Goal: Information Seeking & Learning: Learn about a topic

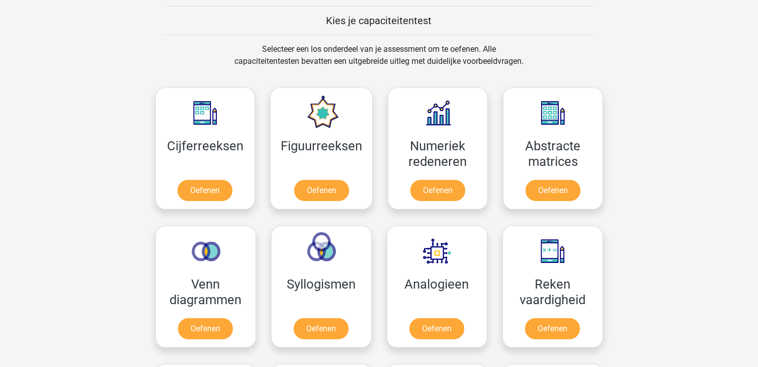
scroll to position [402, 0]
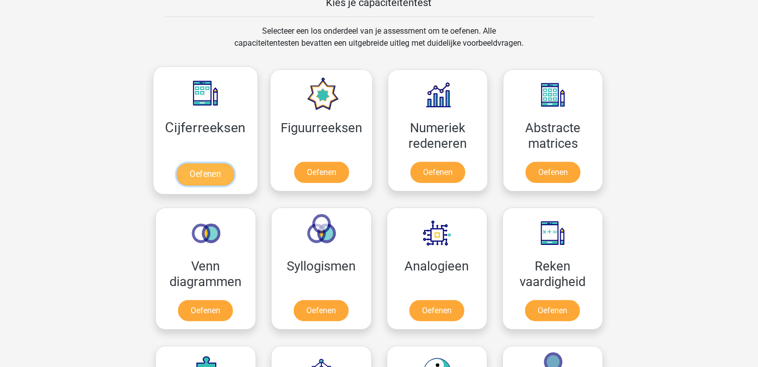
click at [204, 177] on link "Oefenen" at bounding box center [205, 174] width 57 height 22
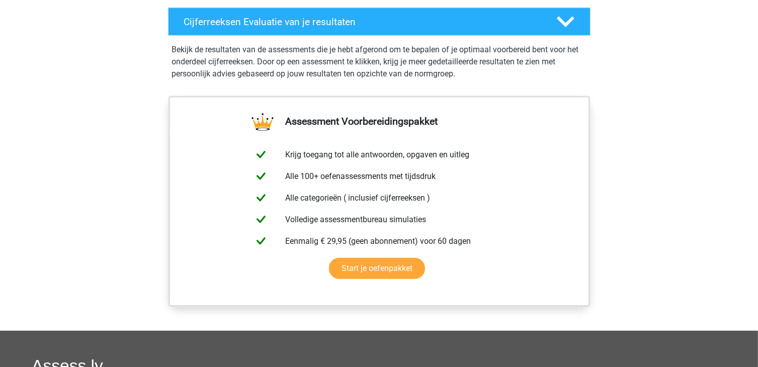
scroll to position [453, 0]
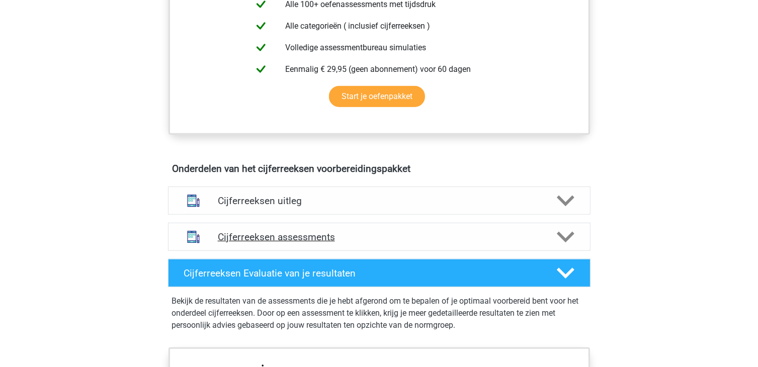
click at [394, 243] on h4 "Cijferreeksen assessments" at bounding box center [379, 237] width 323 height 12
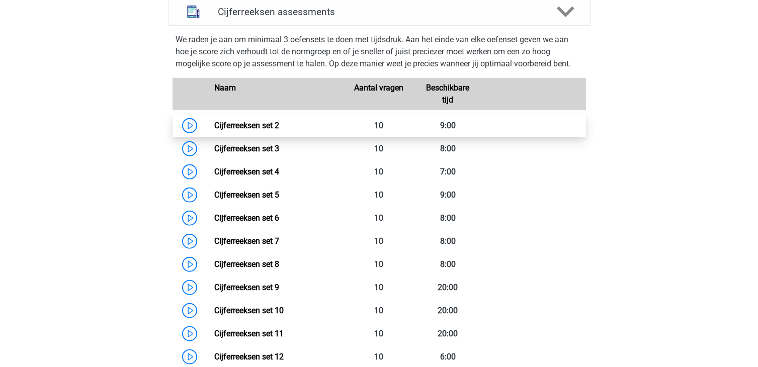
scroll to position [704, 0]
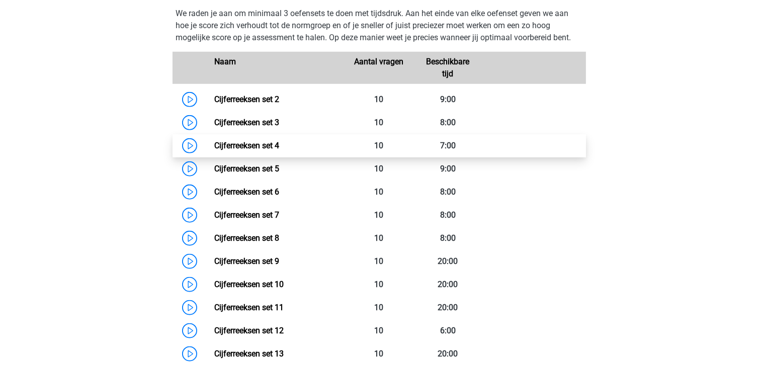
click at [214, 150] on link "Cijferreeksen set 4" at bounding box center [246, 146] width 65 height 10
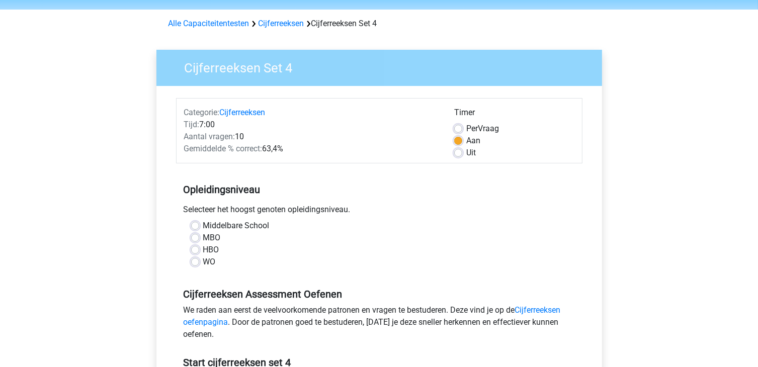
scroll to position [50, 0]
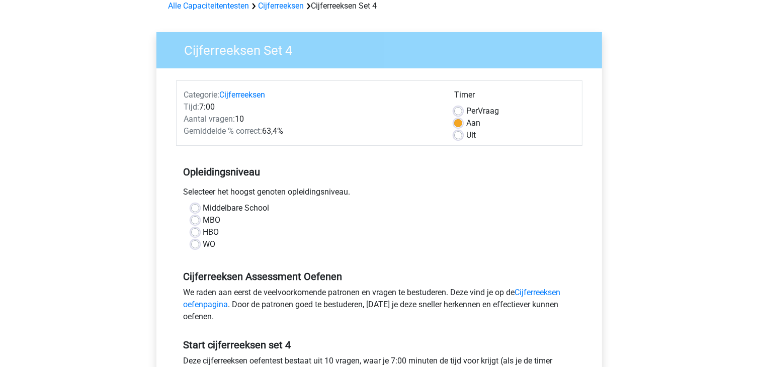
click at [203, 242] on label "WO" at bounding box center [209, 244] width 13 height 12
click at [193, 242] on input "WO" at bounding box center [195, 243] width 8 height 10
radio input "true"
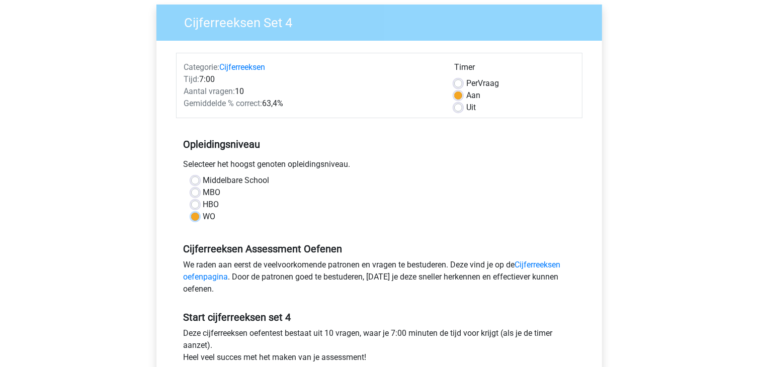
scroll to position [101, 0]
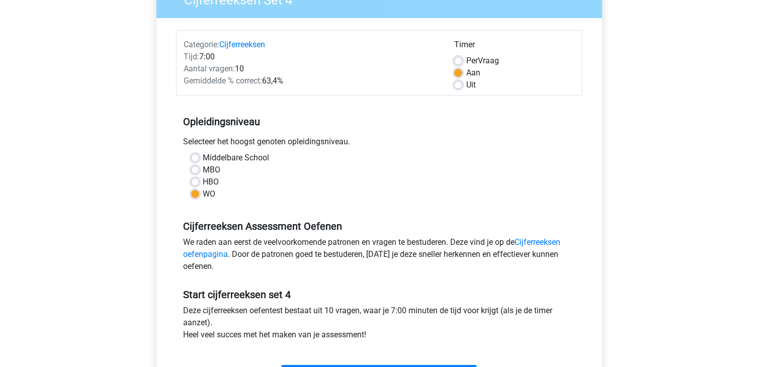
click at [466, 59] on label "Per Vraag" at bounding box center [482, 61] width 33 height 12
click at [459, 59] on input "Per Vraag" at bounding box center [458, 60] width 8 height 10
radio input "true"
click at [466, 74] on label "Aan" at bounding box center [473, 73] width 14 height 12
click at [456, 74] on input "Aan" at bounding box center [458, 72] width 8 height 10
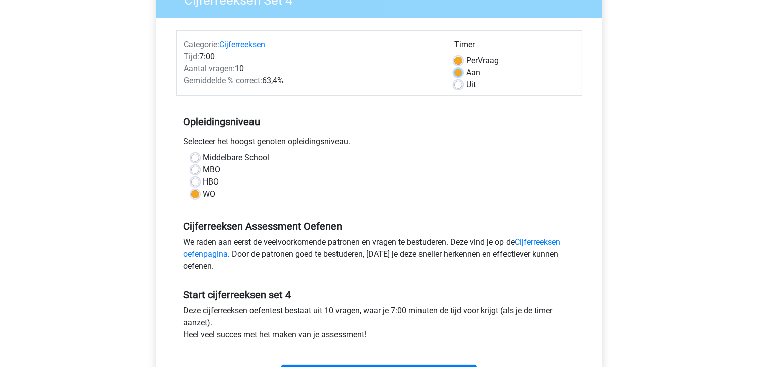
radio input "true"
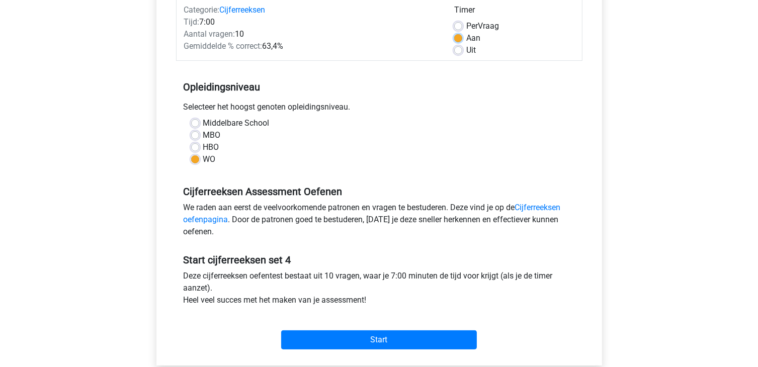
scroll to position [151, 0]
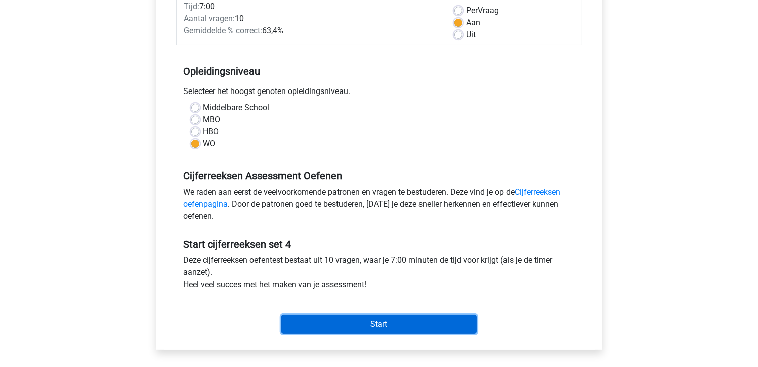
click at [382, 317] on input "Start" at bounding box center [379, 324] width 196 height 19
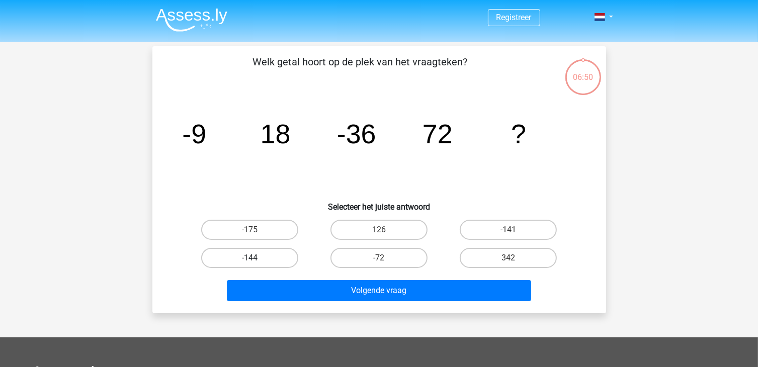
click at [245, 263] on label "-144" at bounding box center [249, 258] width 97 height 20
click at [249, 263] on input "-144" at bounding box center [252, 261] width 7 height 7
radio input "true"
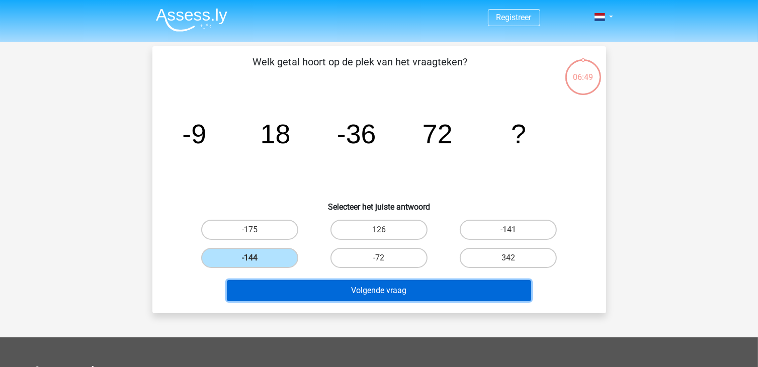
click at [324, 286] on button "Volgende vraag" at bounding box center [379, 290] width 304 height 21
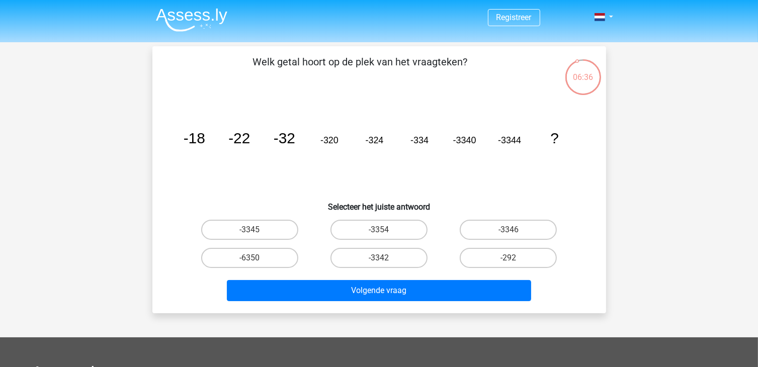
click at [384, 236] on input "-3354" at bounding box center [382, 233] width 7 height 7
radio input "true"
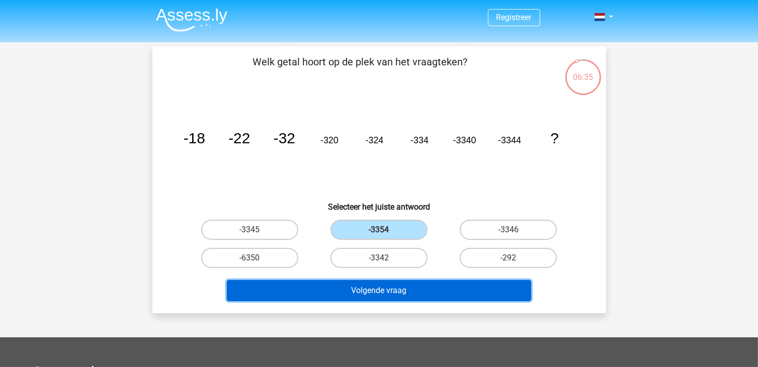
click at [397, 294] on button "Volgende vraag" at bounding box center [379, 290] width 304 height 21
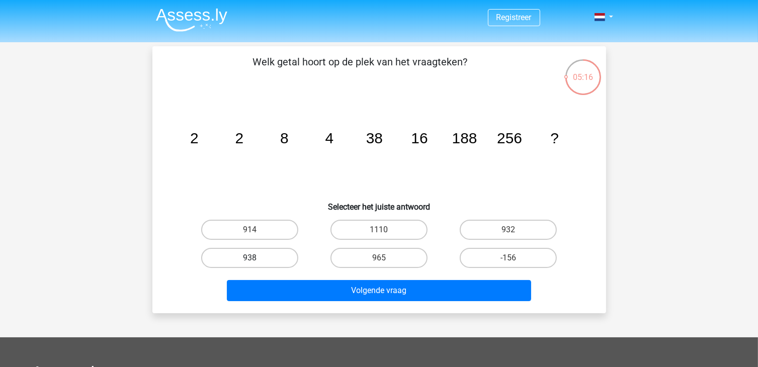
click at [259, 260] on label "938" at bounding box center [249, 258] width 97 height 20
click at [256, 260] on input "938" at bounding box center [252, 261] width 7 height 7
radio input "true"
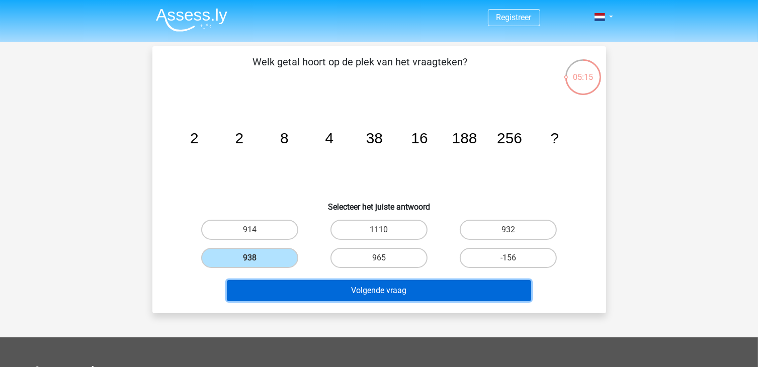
click at [308, 293] on button "Volgende vraag" at bounding box center [379, 290] width 304 height 21
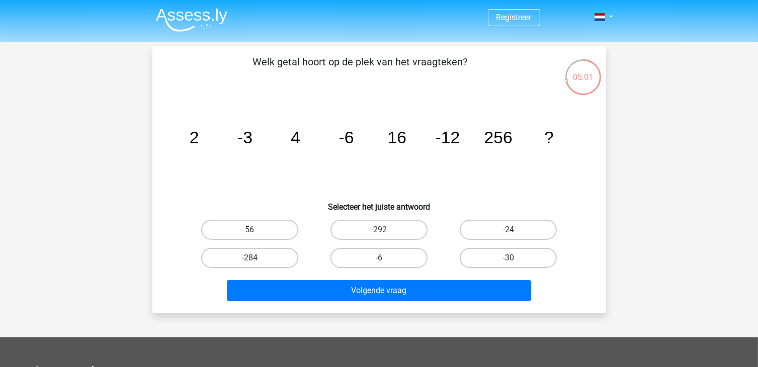
click at [527, 224] on label "-24" at bounding box center [508, 230] width 97 height 20
click at [515, 230] on input "-24" at bounding box center [512, 233] width 7 height 7
radio input "true"
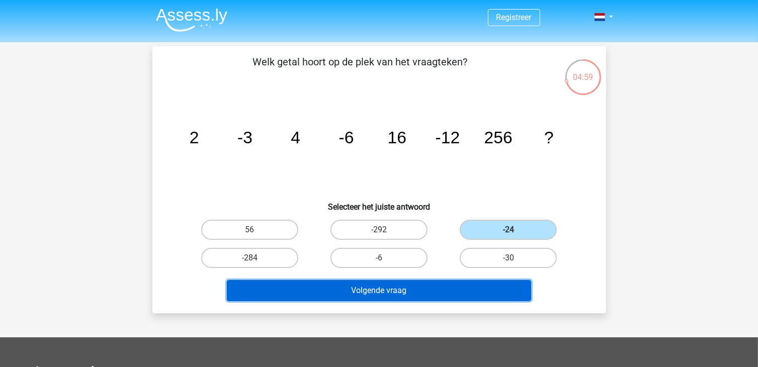
click at [449, 289] on button "Volgende vraag" at bounding box center [379, 290] width 304 height 21
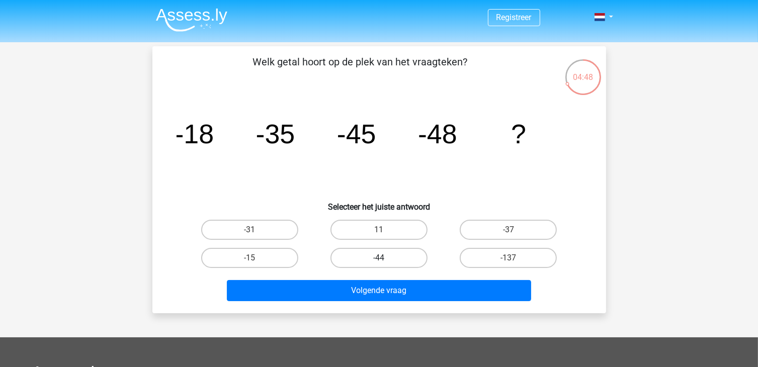
click at [354, 264] on label "-44" at bounding box center [378, 258] width 97 height 20
click at [379, 264] on input "-44" at bounding box center [382, 261] width 7 height 7
radio input "true"
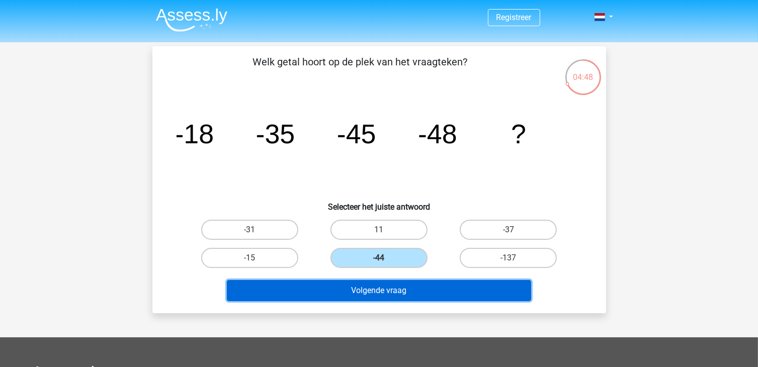
click at [354, 288] on button "Volgende vraag" at bounding box center [379, 290] width 304 height 21
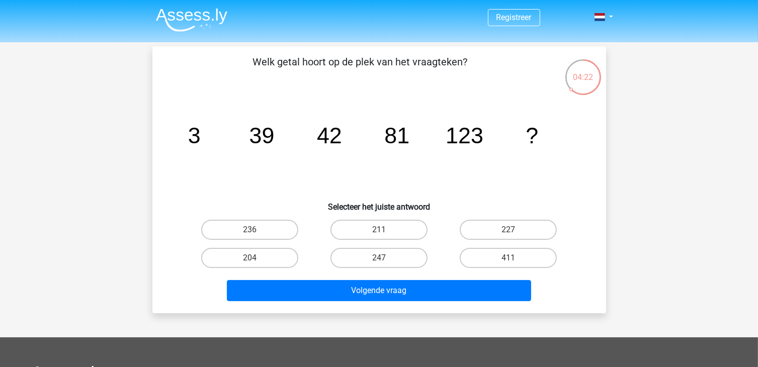
click at [251, 271] on div "204" at bounding box center [249, 258] width 129 height 28
click at [251, 262] on input "204" at bounding box center [252, 261] width 7 height 7
radio input "true"
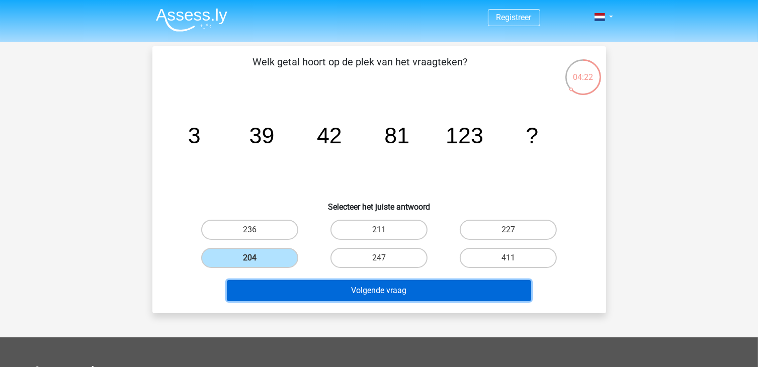
click at [288, 291] on button "Volgende vraag" at bounding box center [379, 290] width 304 height 21
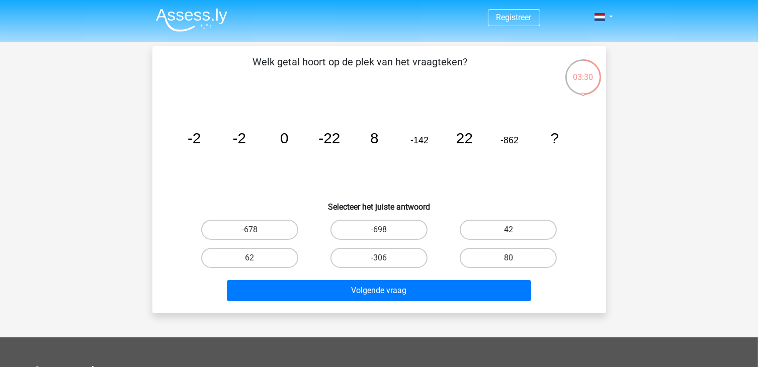
click at [488, 232] on label "42" at bounding box center [508, 230] width 97 height 20
click at [509, 232] on input "42" at bounding box center [512, 233] width 7 height 7
radio input "true"
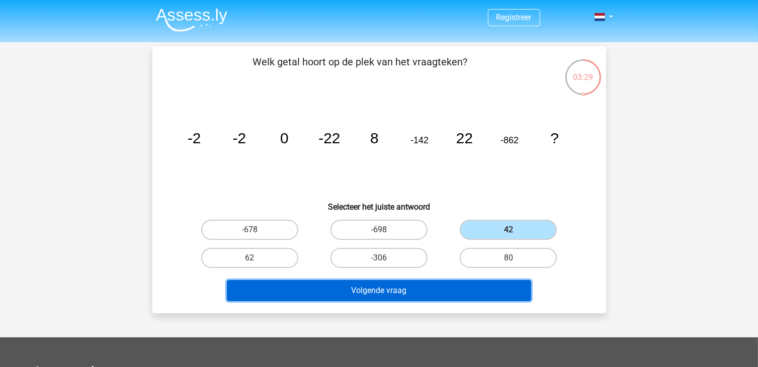
click at [384, 296] on button "Volgende vraag" at bounding box center [379, 290] width 304 height 21
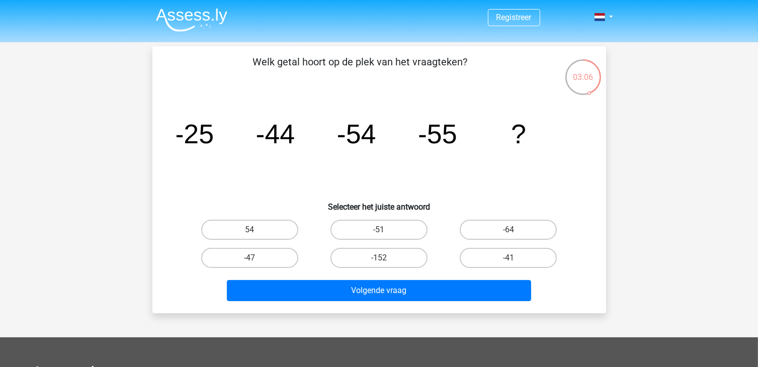
click at [254, 262] on input "-47" at bounding box center [252, 261] width 7 height 7
radio input "true"
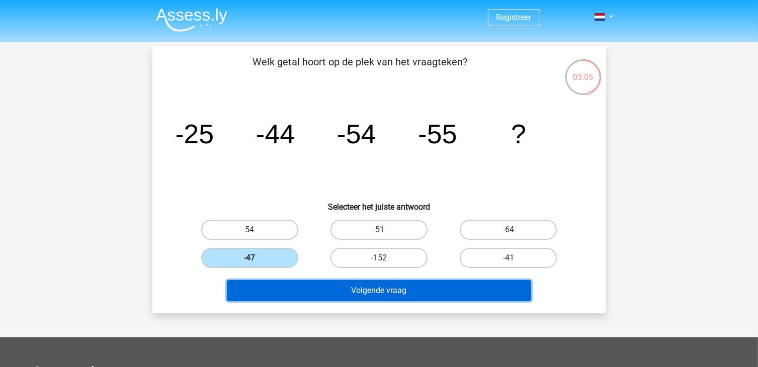
click at [310, 282] on button "Volgende vraag" at bounding box center [379, 290] width 304 height 21
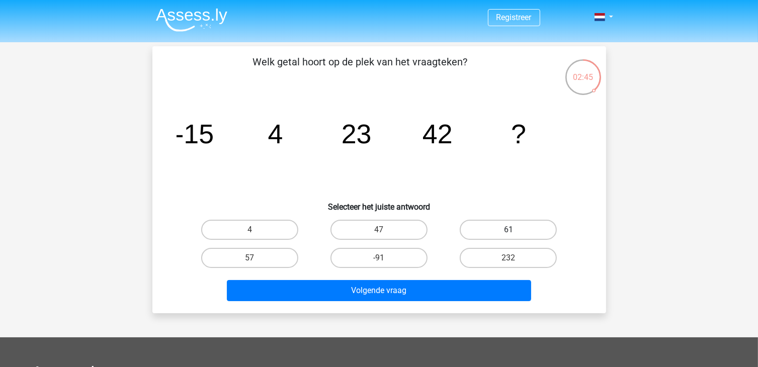
click at [503, 224] on label "61" at bounding box center [508, 230] width 97 height 20
click at [509, 230] on input "61" at bounding box center [512, 233] width 7 height 7
radio input "true"
click at [419, 277] on div "Volgende vraag" at bounding box center [378, 288] width 421 height 33
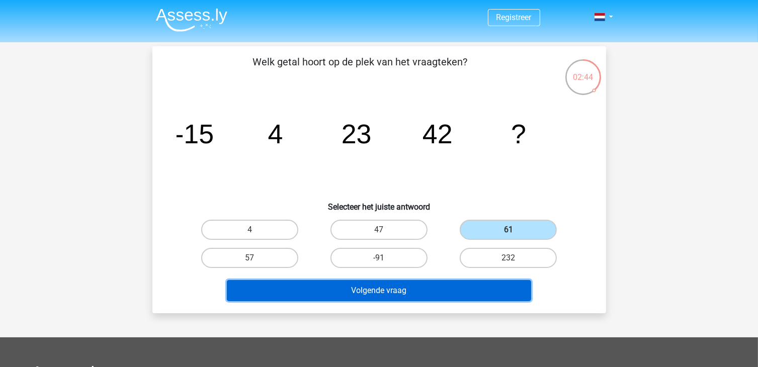
click at [425, 290] on button "Volgende vraag" at bounding box center [379, 290] width 304 height 21
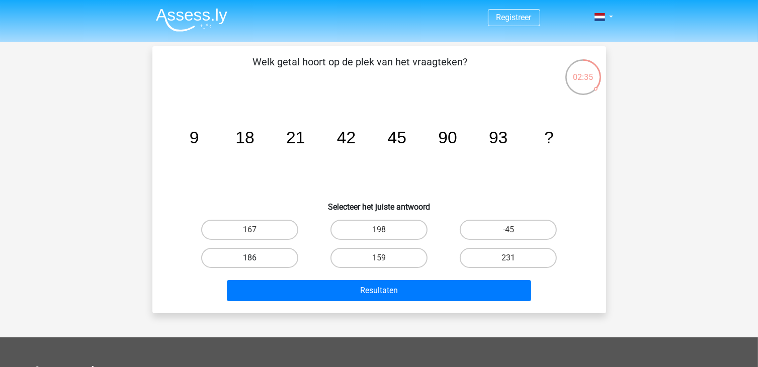
click at [269, 255] on label "186" at bounding box center [249, 258] width 97 height 20
click at [256, 258] on input "186" at bounding box center [252, 261] width 7 height 7
radio input "true"
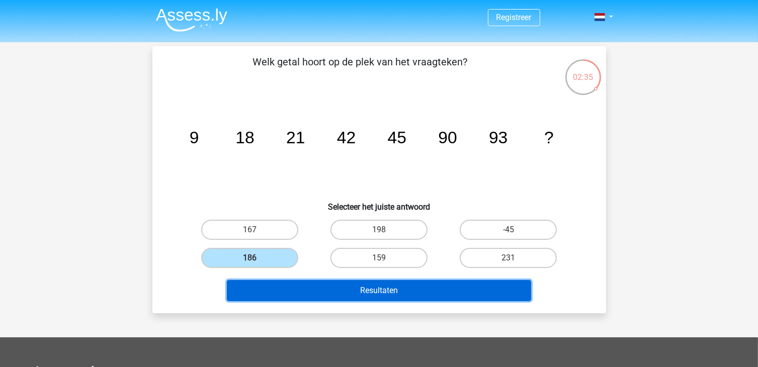
click at [316, 290] on button "Resultaten" at bounding box center [379, 290] width 304 height 21
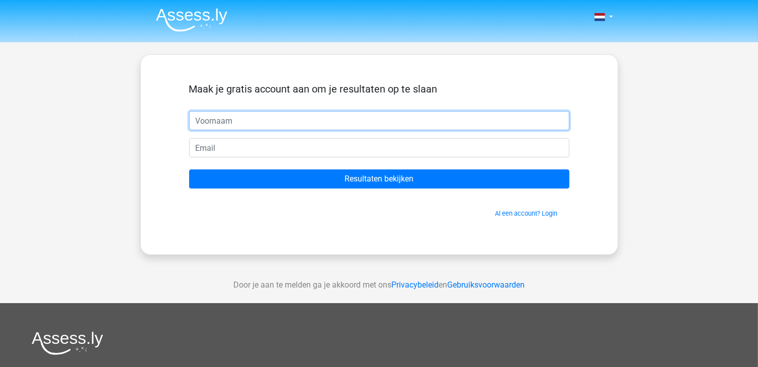
type input "v"
paste input "[EMAIL_ADDRESS][DOMAIN_NAME]"
type input "[EMAIL_ADDRESS][DOMAIN_NAME]"
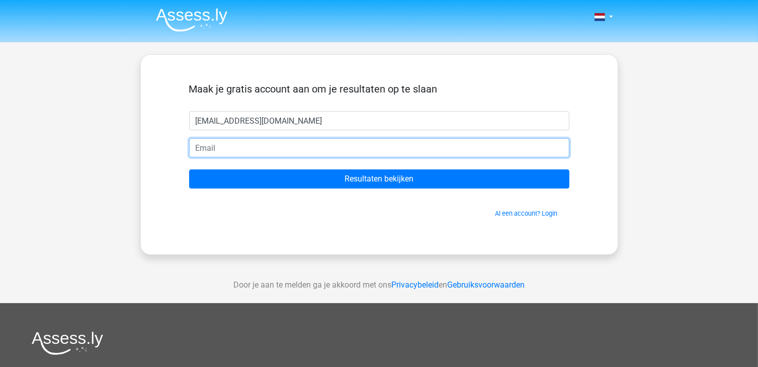
click at [220, 149] on input "email" at bounding box center [379, 147] width 380 height 19
paste input "[EMAIL_ADDRESS][DOMAIN_NAME]"
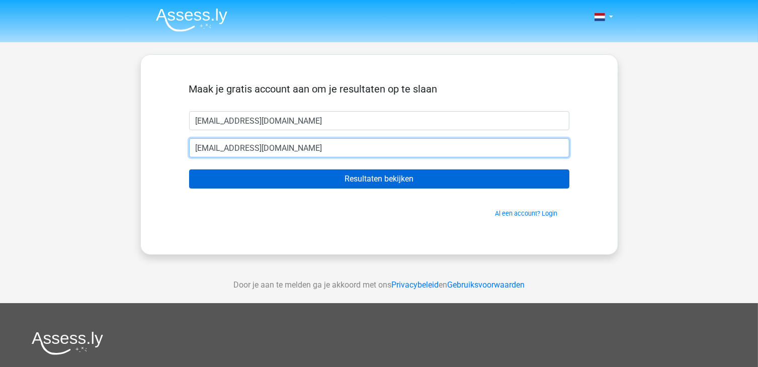
type input "[EMAIL_ADDRESS][DOMAIN_NAME]"
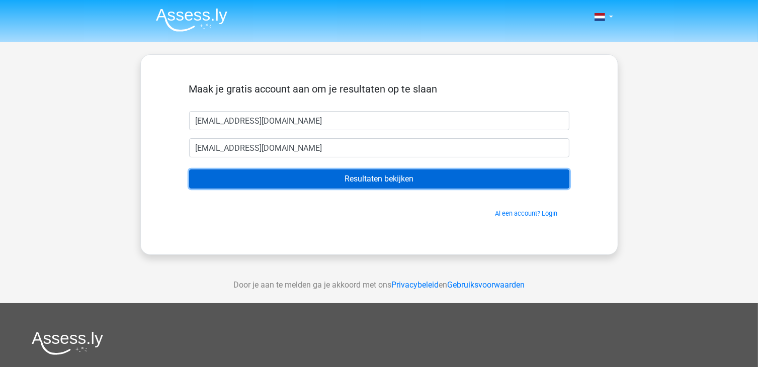
click at [225, 173] on input "Resultaten bekijken" at bounding box center [379, 179] width 380 height 19
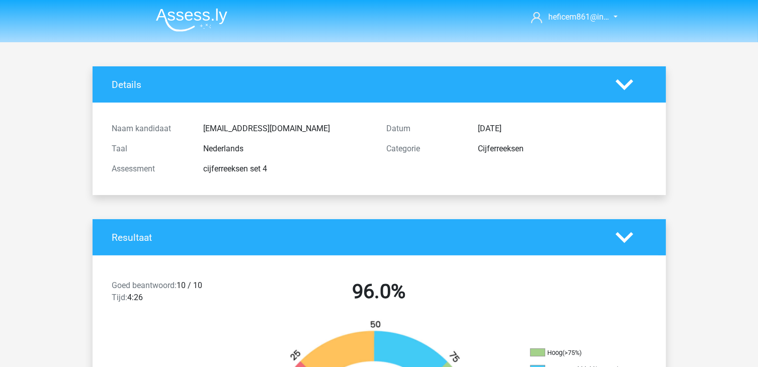
click at [209, 13] on img at bounding box center [191, 20] width 71 height 24
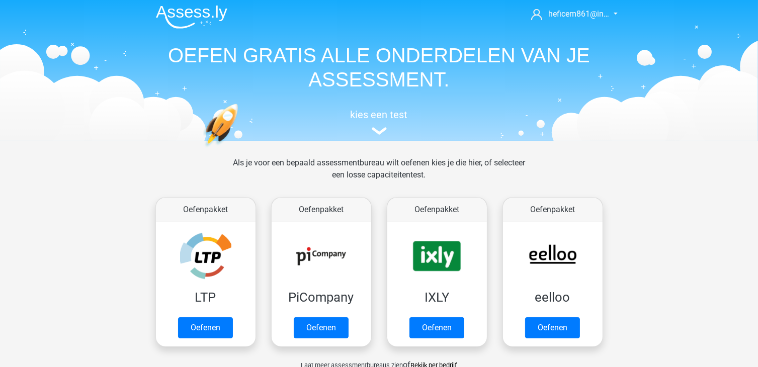
scroll to position [352, 0]
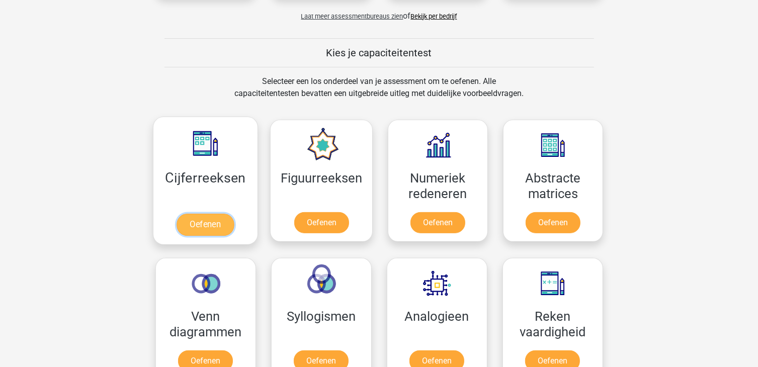
click at [212, 228] on link "Oefenen" at bounding box center [205, 225] width 57 height 22
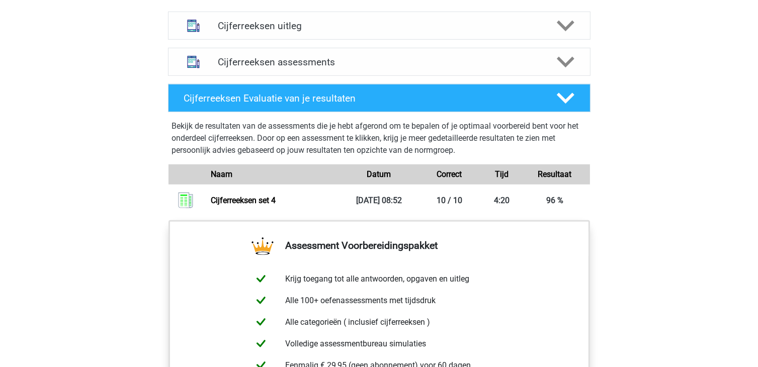
scroll to position [604, 0]
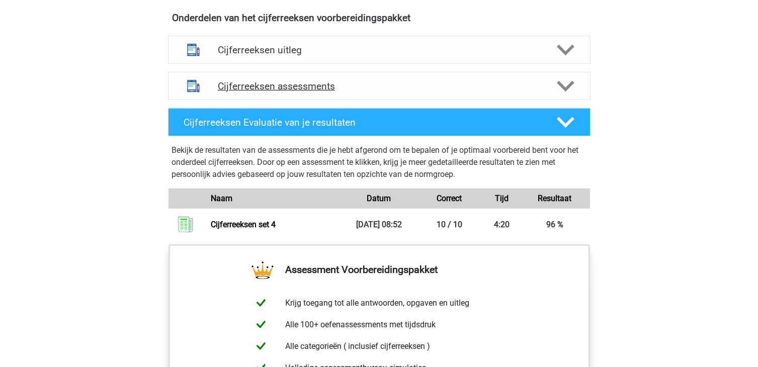
click at [547, 92] on div "Cijferreeksen assessments" at bounding box center [379, 86] width 338 height 12
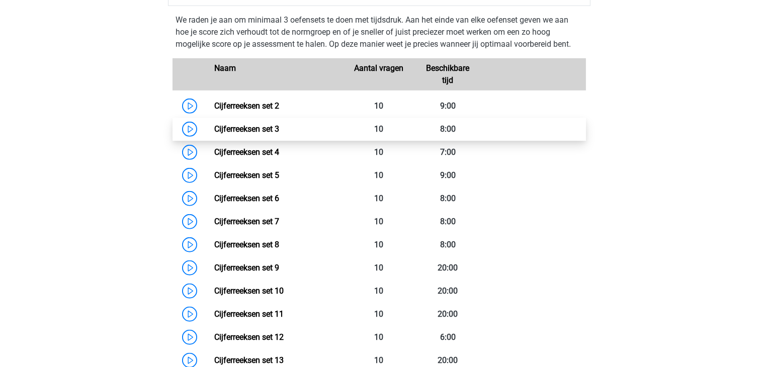
scroll to position [704, 0]
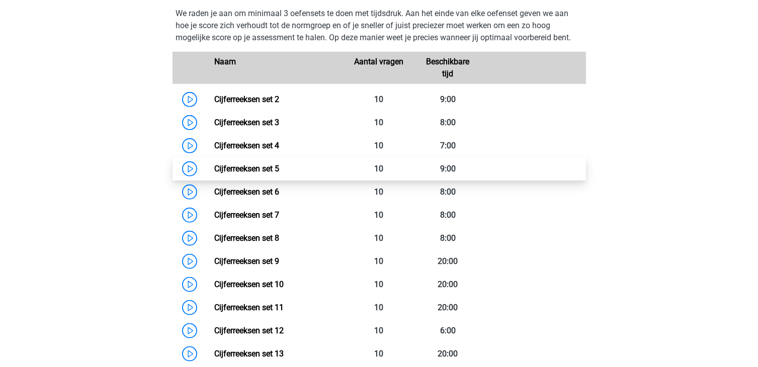
click at [214, 174] on link "Cijferreeksen set 5" at bounding box center [246, 169] width 65 height 10
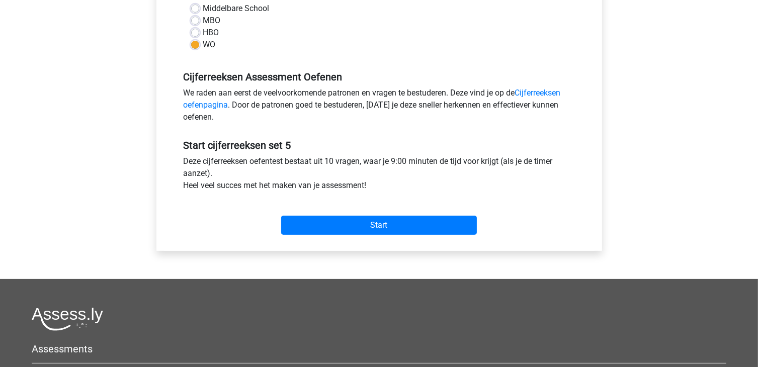
scroll to position [251, 0]
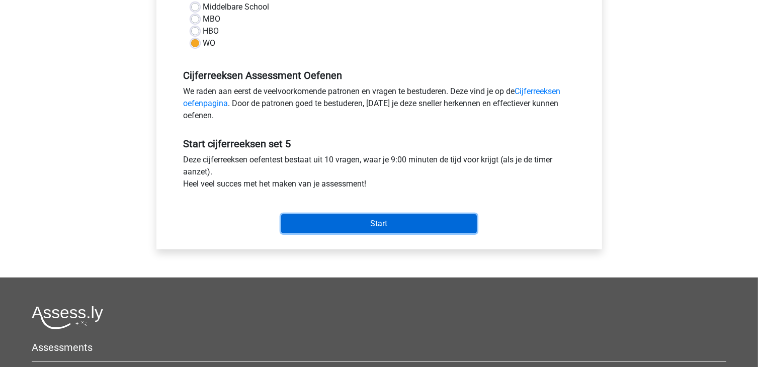
click at [326, 221] on input "Start" at bounding box center [379, 223] width 196 height 19
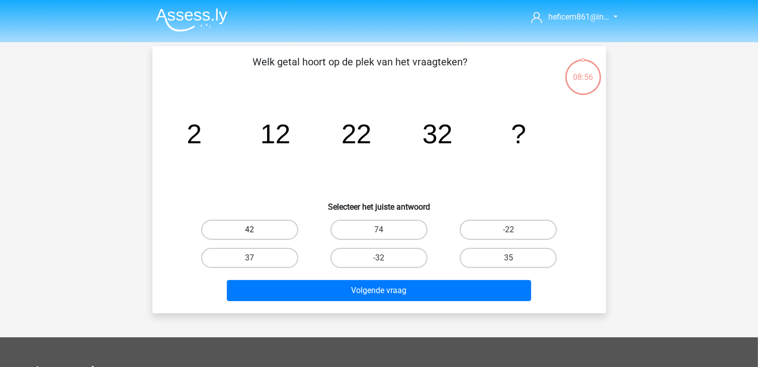
click at [281, 226] on label "42" at bounding box center [249, 230] width 97 height 20
click at [256, 230] on input "42" at bounding box center [252, 233] width 7 height 7
radio input "true"
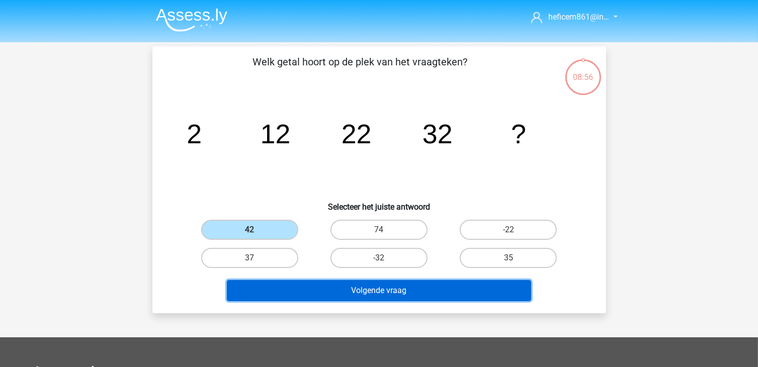
click at [382, 295] on button "Volgende vraag" at bounding box center [379, 290] width 304 height 21
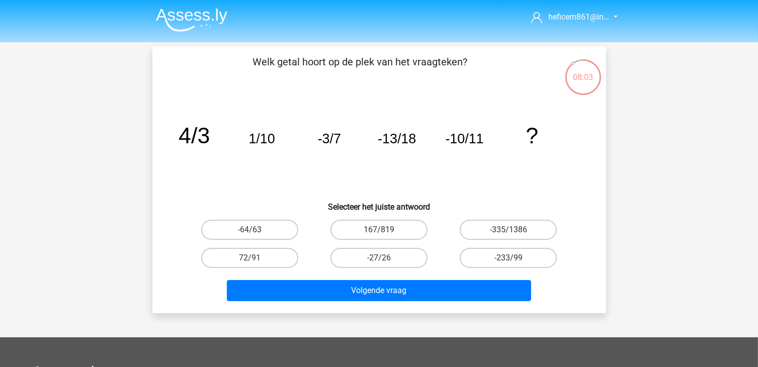
click at [381, 258] on input "-27/26" at bounding box center [382, 261] width 7 height 7
radio input "true"
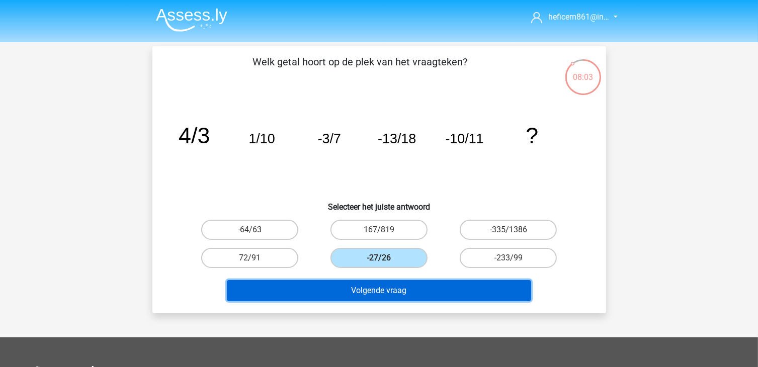
click at [391, 288] on button "Volgende vraag" at bounding box center [379, 290] width 304 height 21
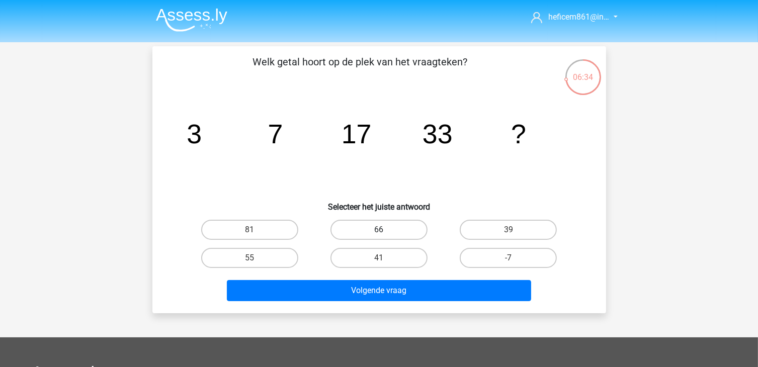
click at [383, 226] on label "66" at bounding box center [378, 230] width 97 height 20
click at [383, 230] on input "66" at bounding box center [382, 233] width 7 height 7
radio input "true"
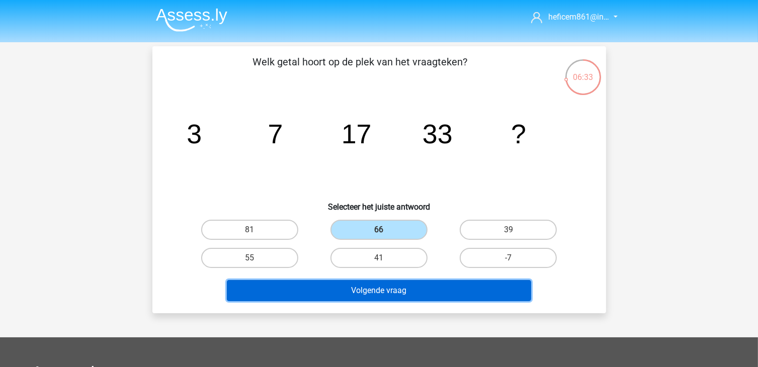
click at [396, 291] on button "Volgende vraag" at bounding box center [379, 290] width 304 height 21
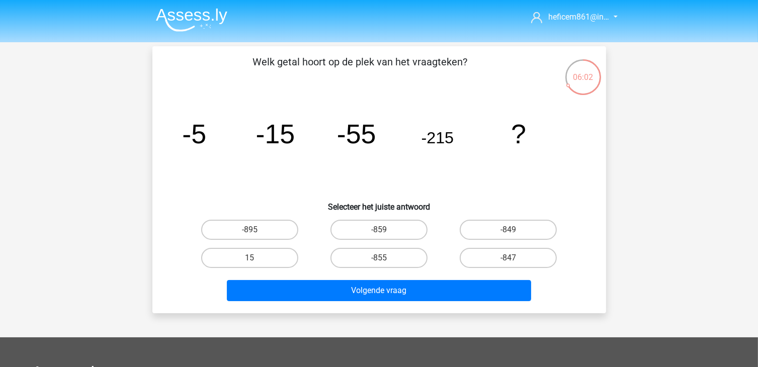
click at [380, 259] on input "-855" at bounding box center [382, 261] width 7 height 7
radio input "true"
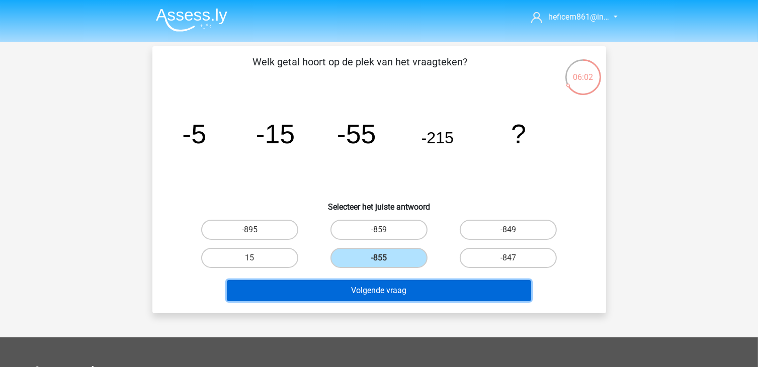
click at [391, 288] on button "Volgende vraag" at bounding box center [379, 290] width 304 height 21
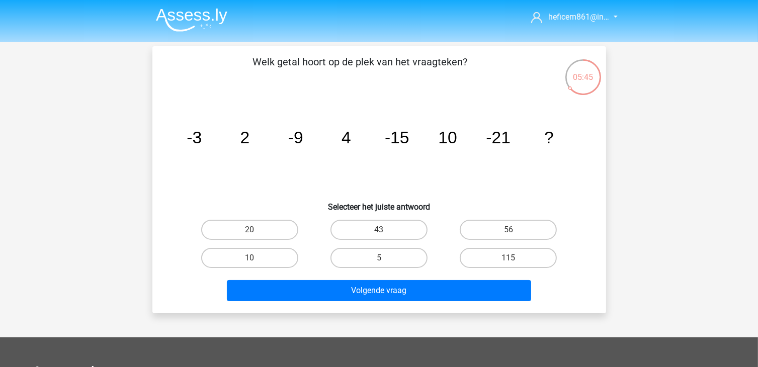
click at [252, 218] on div "20" at bounding box center [249, 230] width 129 height 28
click at [254, 226] on label "20" at bounding box center [249, 230] width 97 height 20
click at [254, 230] on input "20" at bounding box center [252, 233] width 7 height 7
radio input "true"
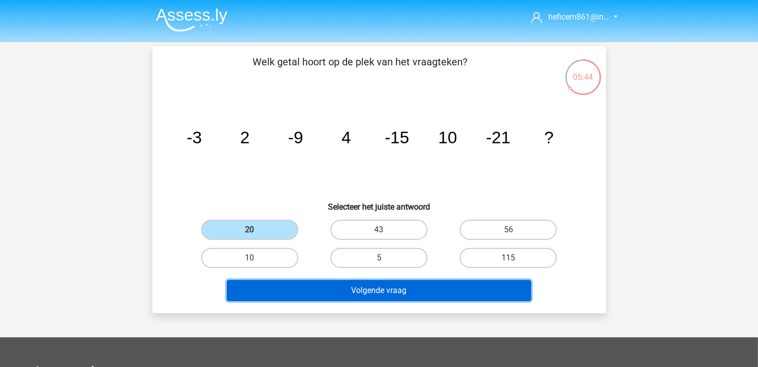
click at [338, 290] on button "Volgende vraag" at bounding box center [379, 290] width 304 height 21
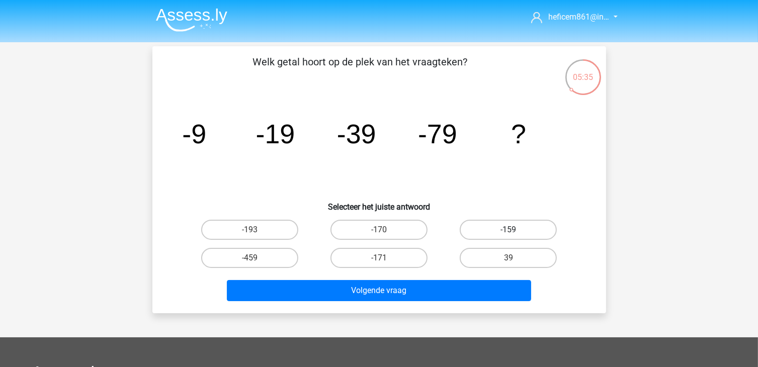
click at [475, 226] on label "-159" at bounding box center [508, 230] width 97 height 20
click at [509, 230] on input "-159" at bounding box center [512, 233] width 7 height 7
radio input "true"
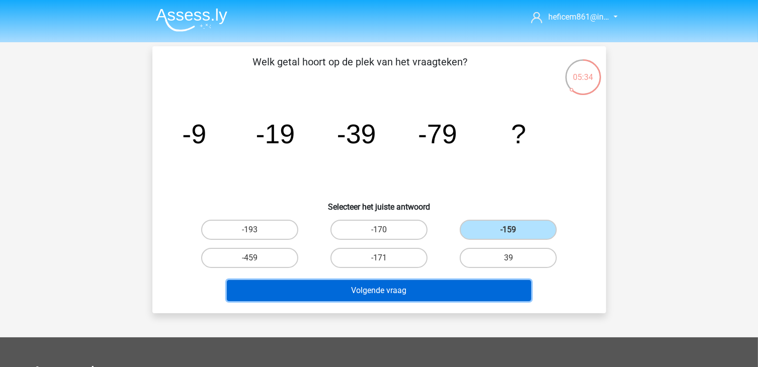
click at [432, 282] on button "Volgende vraag" at bounding box center [379, 290] width 304 height 21
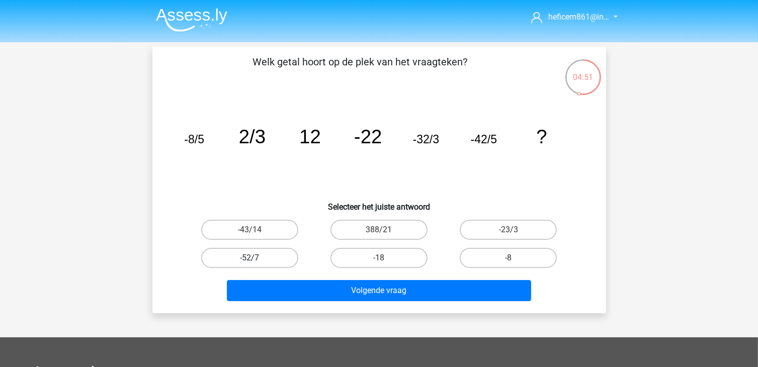
click at [276, 256] on label "-52/7" at bounding box center [249, 258] width 97 height 20
click at [256, 258] on input "-52/7" at bounding box center [252, 261] width 7 height 7
radio input "true"
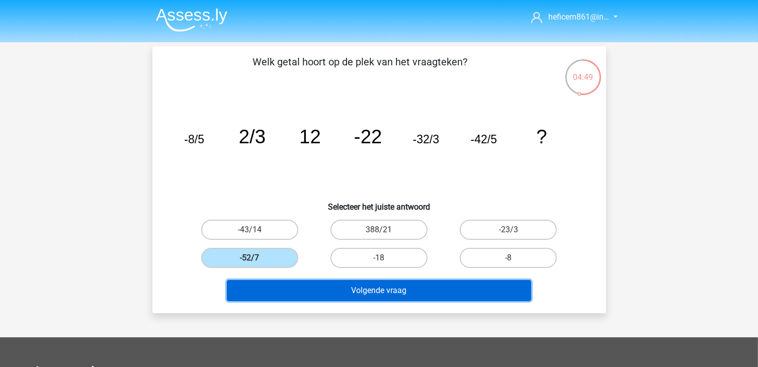
click at [329, 285] on button "Volgende vraag" at bounding box center [379, 290] width 304 height 21
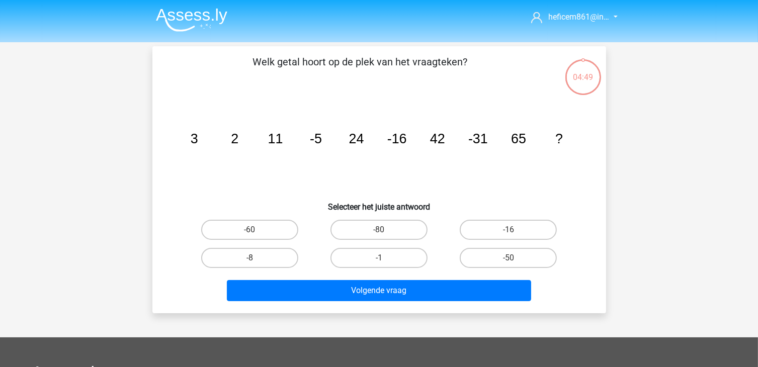
scroll to position [46, 0]
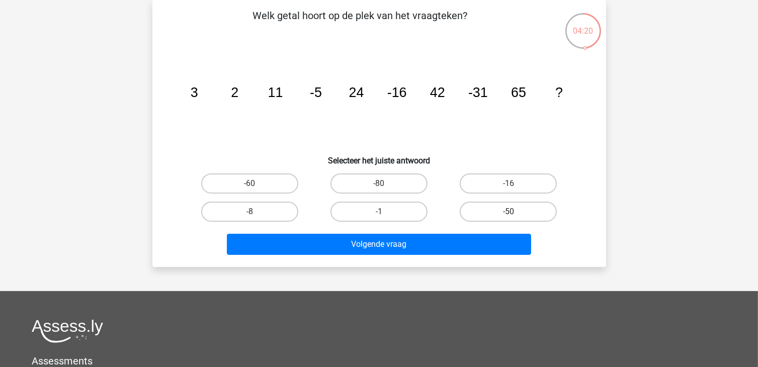
click at [487, 213] on label "-50" at bounding box center [508, 212] width 97 height 20
click at [509, 213] on input "-50" at bounding box center [512, 215] width 7 height 7
radio input "true"
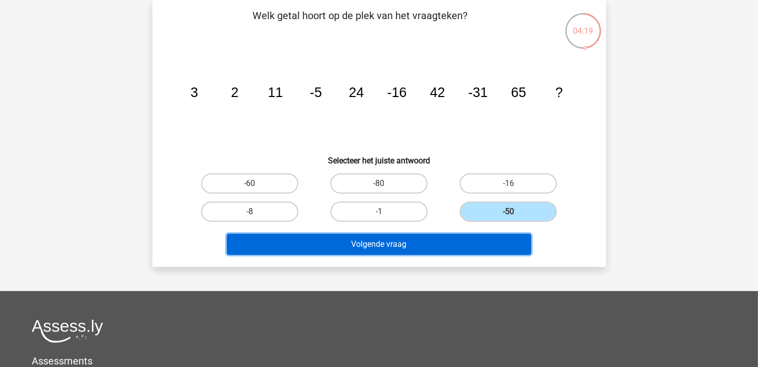
click at [416, 243] on button "Volgende vraag" at bounding box center [379, 244] width 304 height 21
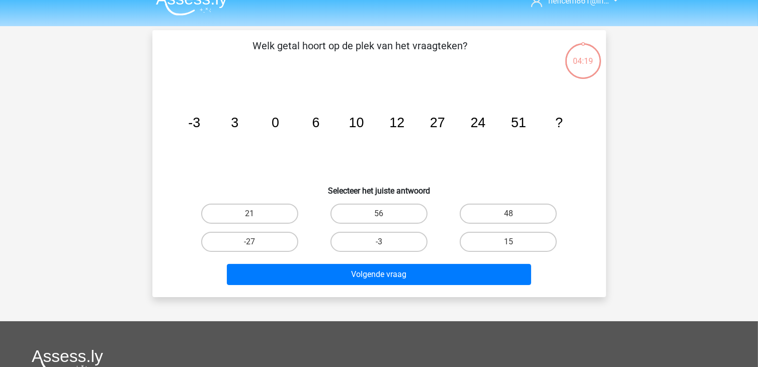
scroll to position [0, 0]
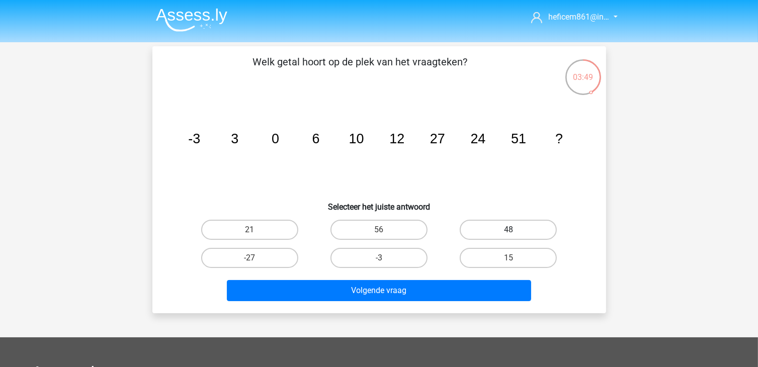
drag, startPoint x: 528, startPoint y: 231, endPoint x: 523, endPoint y: 231, distance: 5.1
click at [528, 231] on label "48" at bounding box center [508, 230] width 97 height 20
click at [515, 231] on input "48" at bounding box center [512, 233] width 7 height 7
radio input "true"
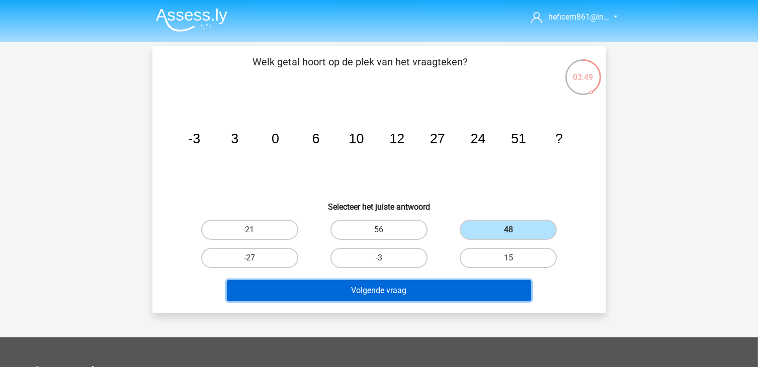
click at [410, 291] on button "Volgende vraag" at bounding box center [379, 290] width 304 height 21
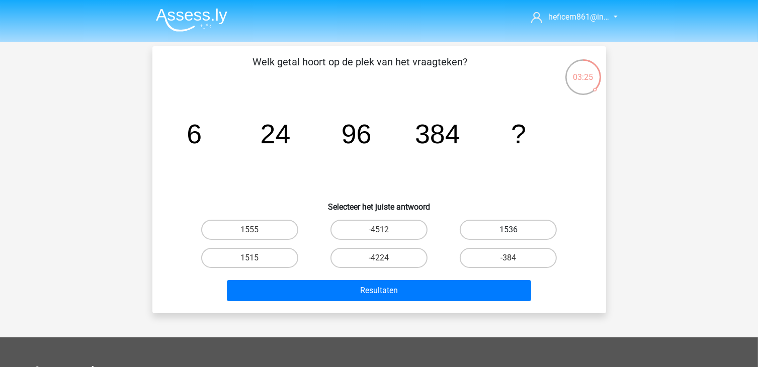
click at [503, 228] on label "1536" at bounding box center [508, 230] width 97 height 20
click at [509, 230] on input "1536" at bounding box center [512, 233] width 7 height 7
radio input "true"
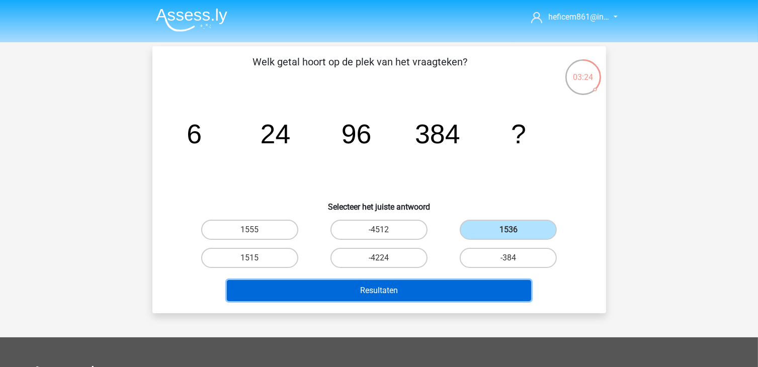
click at [431, 294] on button "Resultaten" at bounding box center [379, 290] width 304 height 21
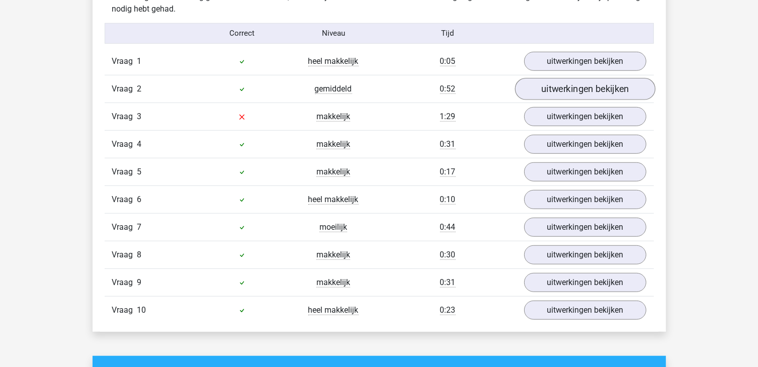
scroll to position [805, 0]
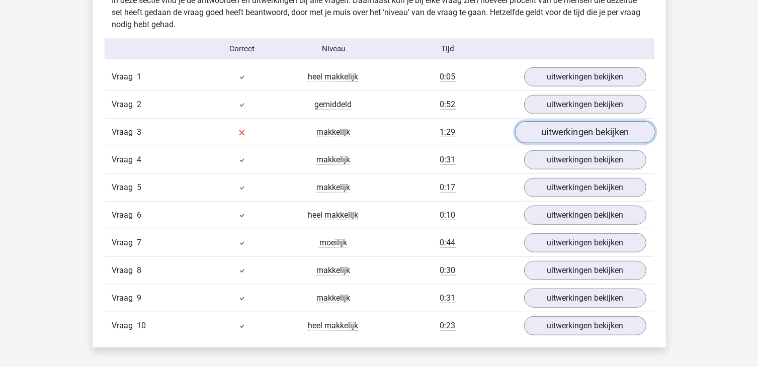
click at [557, 134] on link "uitwerkingen bekijken" at bounding box center [585, 132] width 140 height 22
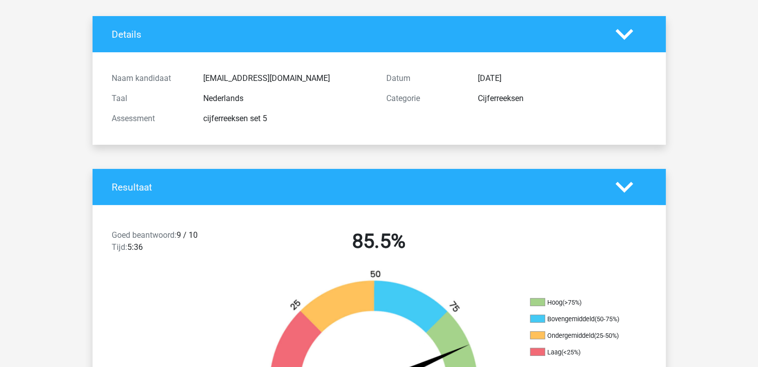
scroll to position [0, 0]
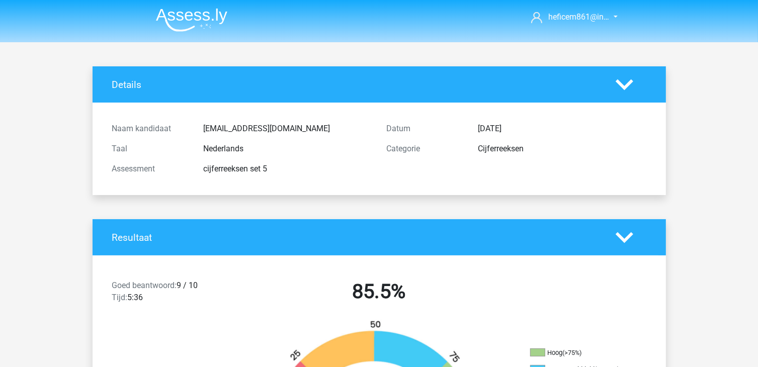
click at [169, 18] on img at bounding box center [191, 20] width 71 height 24
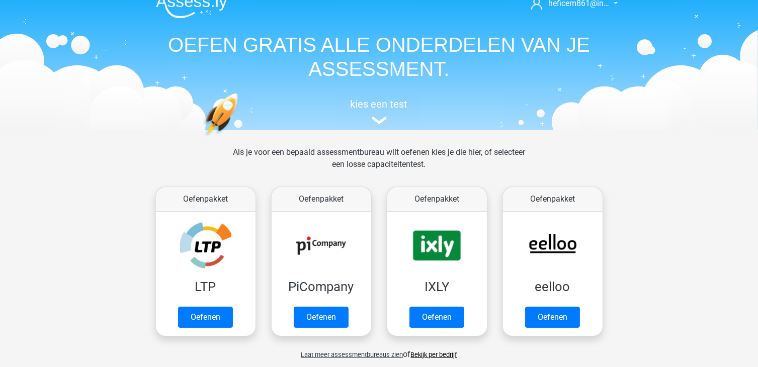
scroll to position [251, 0]
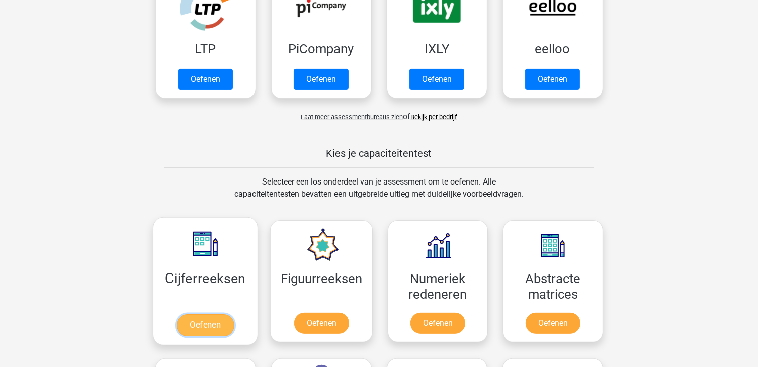
click at [203, 320] on link "Oefenen" at bounding box center [205, 325] width 57 height 22
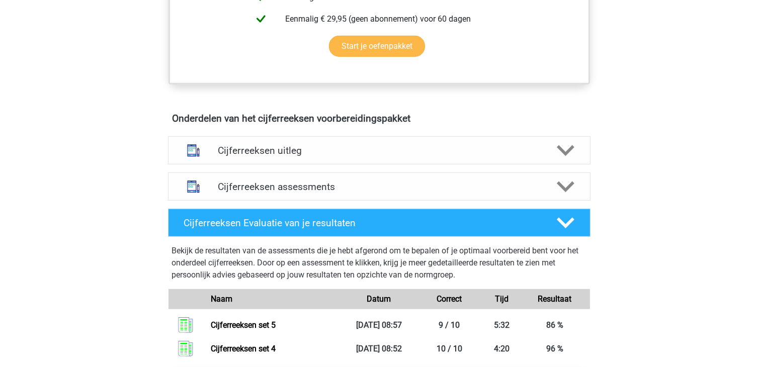
scroll to position [604, 0]
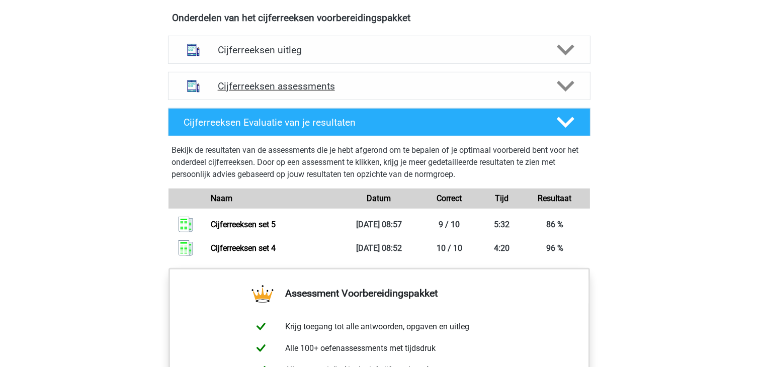
click at [432, 91] on h4 "Cijferreeksen assessments" at bounding box center [379, 86] width 323 height 12
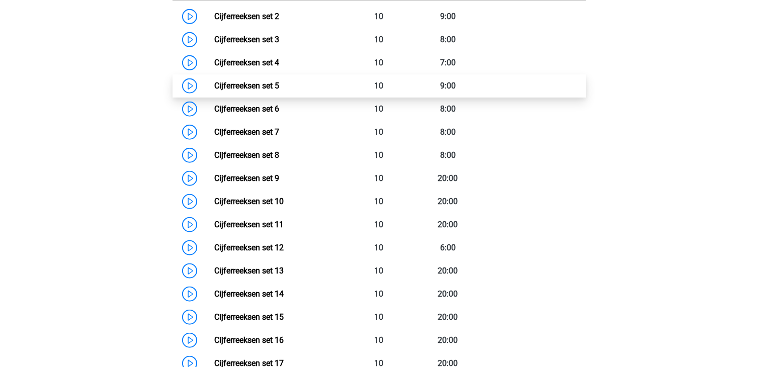
scroll to position [805, 0]
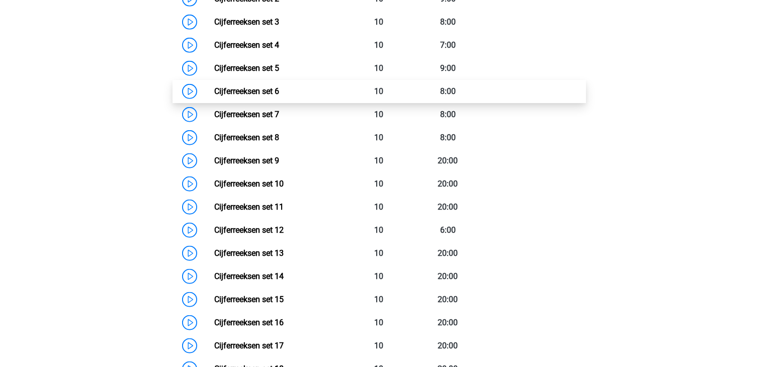
click at [214, 96] on link "Cijferreeksen set 6" at bounding box center [246, 92] width 65 height 10
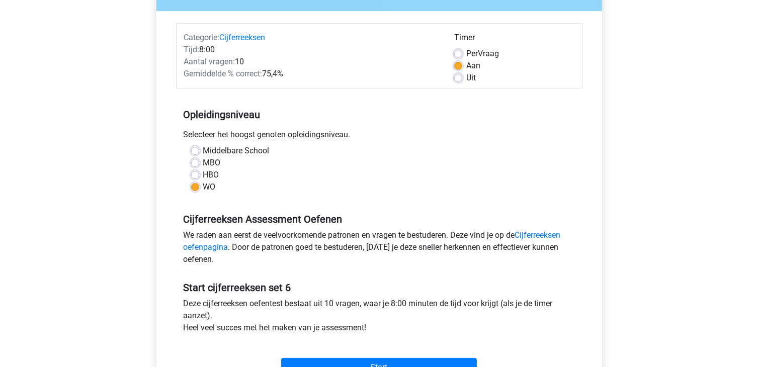
scroll to position [201, 0]
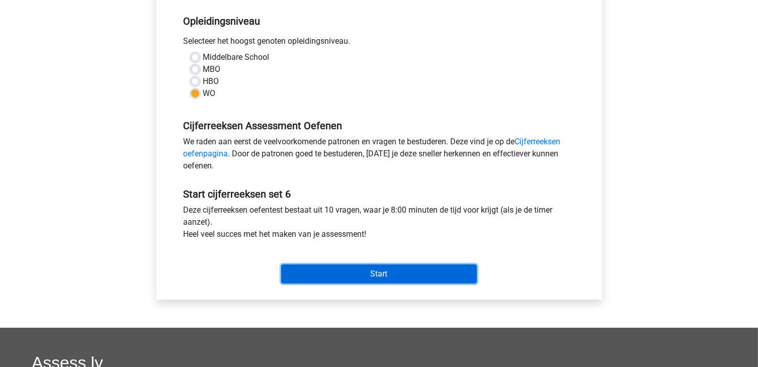
click at [423, 272] on input "Start" at bounding box center [379, 274] width 196 height 19
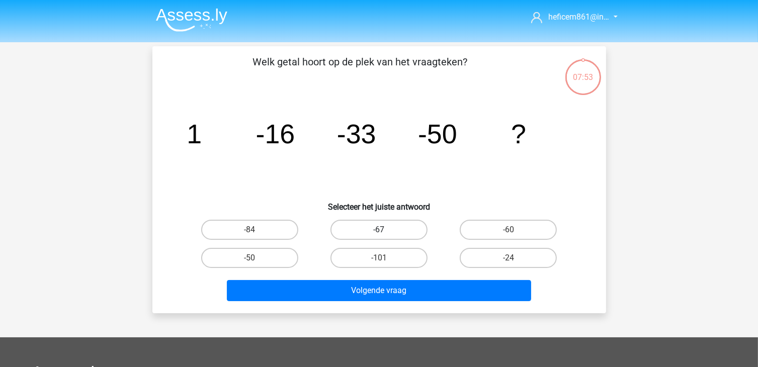
click at [356, 234] on label "-67" at bounding box center [378, 230] width 97 height 20
click at [379, 234] on input "-67" at bounding box center [382, 233] width 7 height 7
radio input "true"
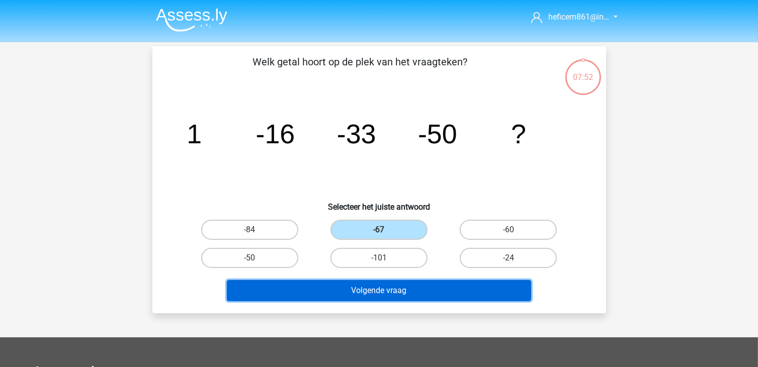
click at [346, 295] on button "Volgende vraag" at bounding box center [379, 290] width 304 height 21
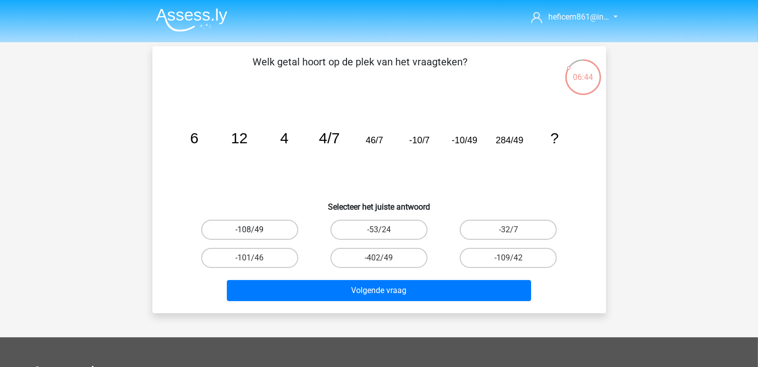
click at [273, 227] on label "-108/49" at bounding box center [249, 230] width 97 height 20
click at [256, 230] on input "-108/49" at bounding box center [252, 233] width 7 height 7
radio input "true"
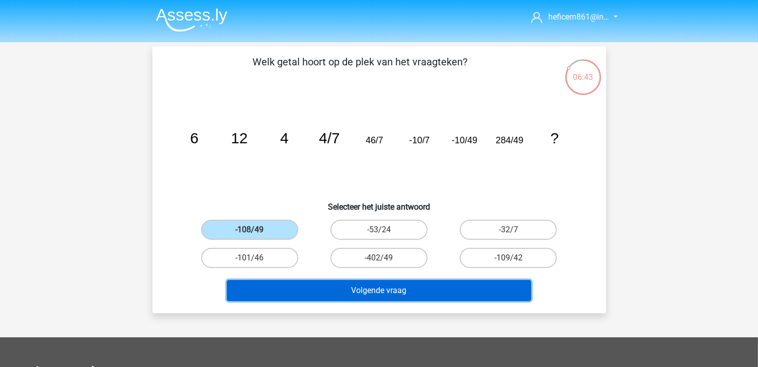
click at [330, 287] on button "Volgende vraag" at bounding box center [379, 290] width 304 height 21
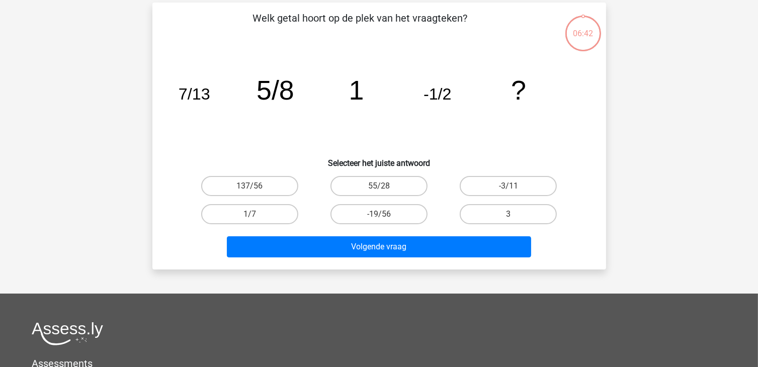
scroll to position [46, 0]
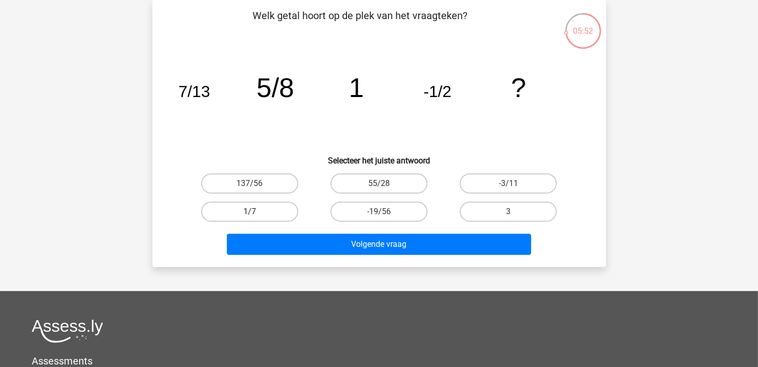
click at [243, 215] on label "1/7" at bounding box center [249, 212] width 97 height 20
click at [249, 215] on input "1/7" at bounding box center [252, 215] width 7 height 7
radio input "true"
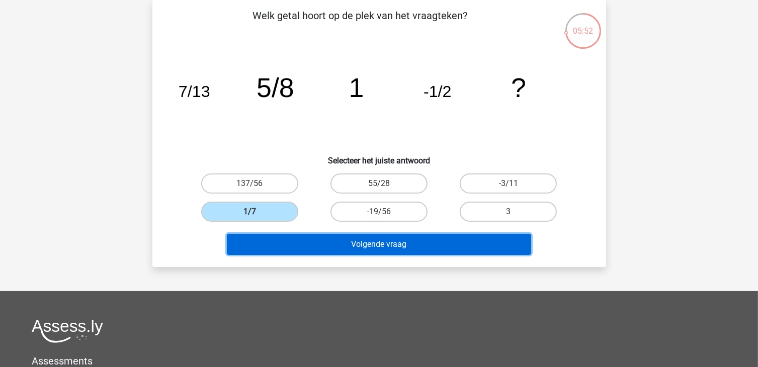
click at [274, 244] on button "Volgende vraag" at bounding box center [379, 244] width 304 height 21
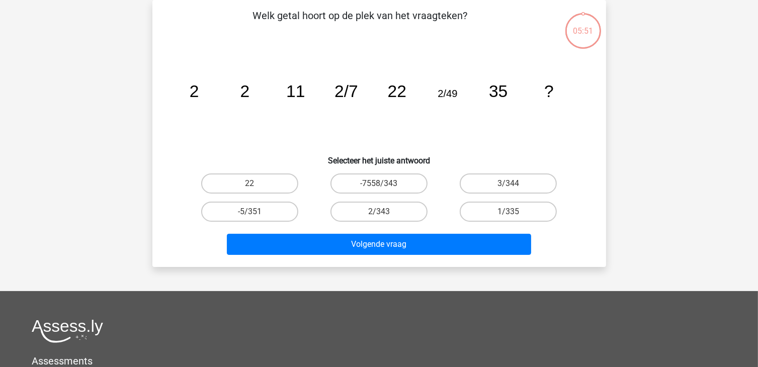
scroll to position [0, 0]
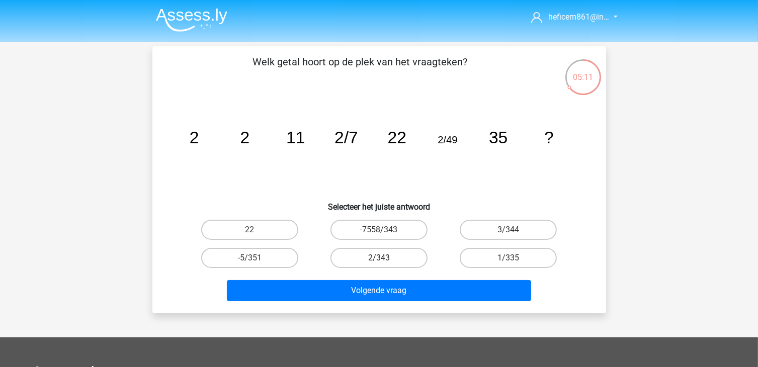
click at [373, 264] on label "2/343" at bounding box center [378, 258] width 97 height 20
click at [379, 264] on input "2/343" at bounding box center [382, 261] width 7 height 7
radio input "true"
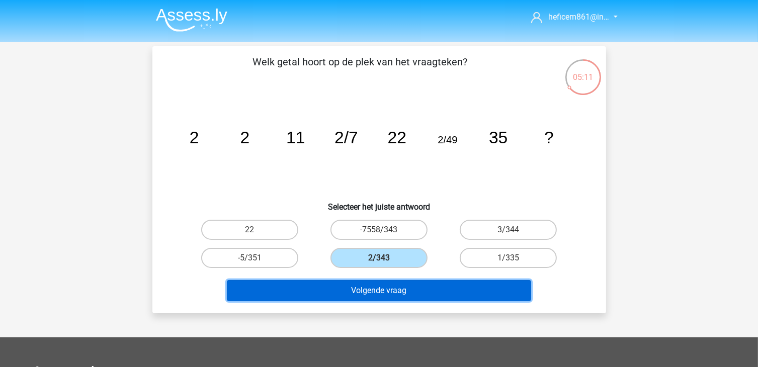
click at [370, 285] on button "Volgende vraag" at bounding box center [379, 290] width 304 height 21
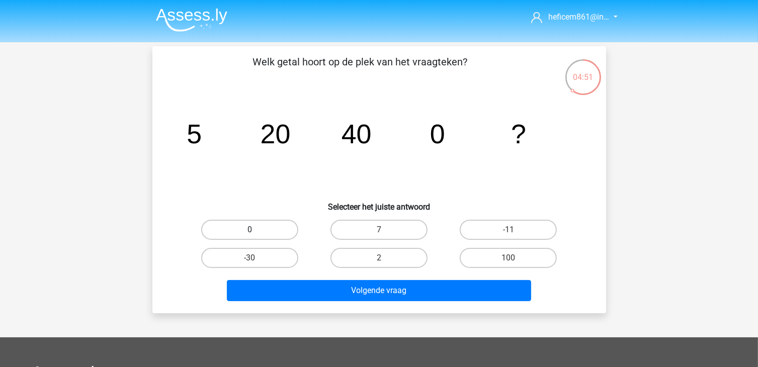
click at [266, 227] on label "0" at bounding box center [249, 230] width 97 height 20
click at [256, 230] on input "0" at bounding box center [252, 233] width 7 height 7
radio input "true"
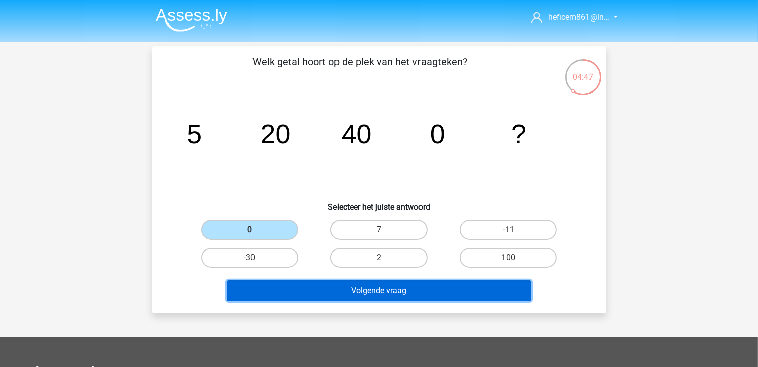
click at [357, 295] on button "Volgende vraag" at bounding box center [379, 290] width 304 height 21
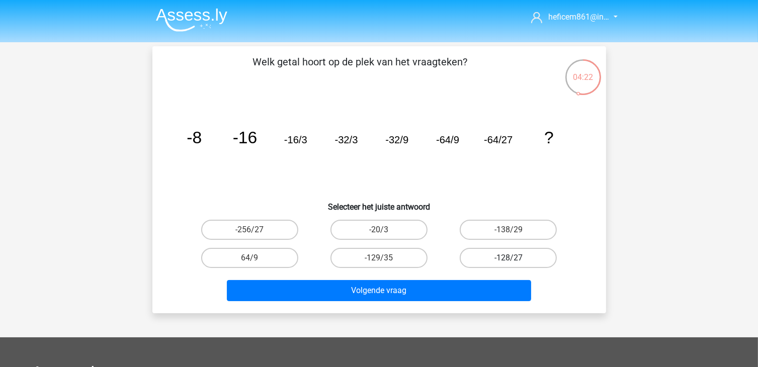
click at [491, 256] on label "-128/27" at bounding box center [508, 258] width 97 height 20
click at [509, 258] on input "-128/27" at bounding box center [512, 261] width 7 height 7
radio input "true"
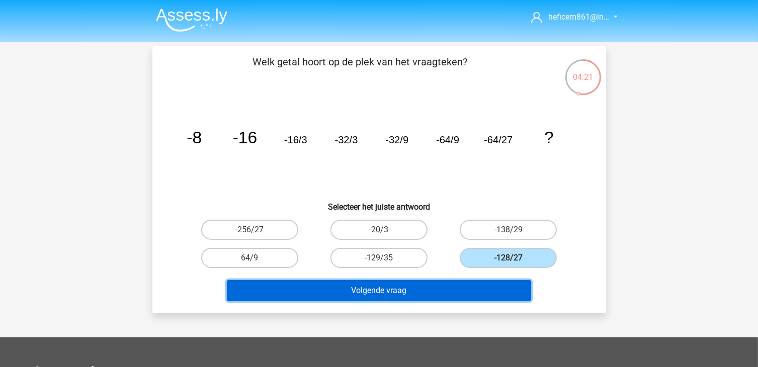
click at [459, 294] on button "Volgende vraag" at bounding box center [379, 290] width 304 height 21
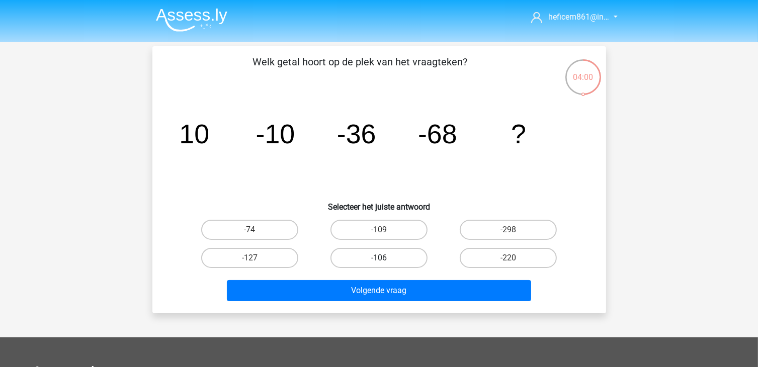
click at [394, 252] on label "-106" at bounding box center [378, 258] width 97 height 20
click at [385, 258] on input "-106" at bounding box center [382, 261] width 7 height 7
radio input "true"
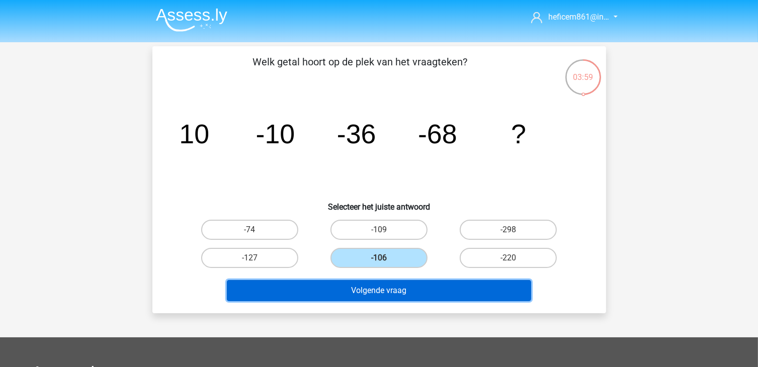
click at [395, 286] on button "Volgende vraag" at bounding box center [379, 290] width 304 height 21
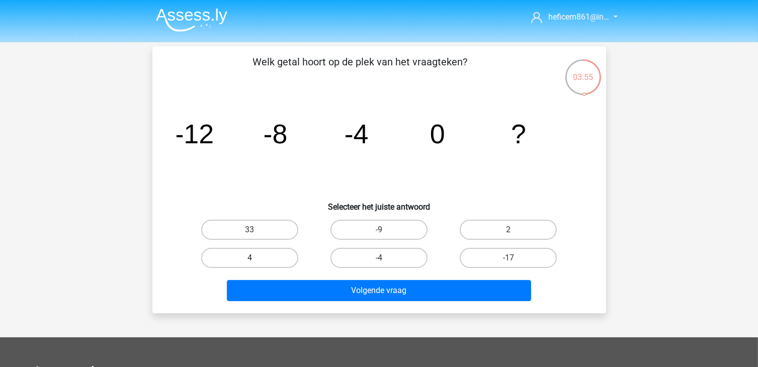
click at [281, 257] on label "4" at bounding box center [249, 258] width 97 height 20
click at [256, 258] on input "4" at bounding box center [252, 261] width 7 height 7
radio input "true"
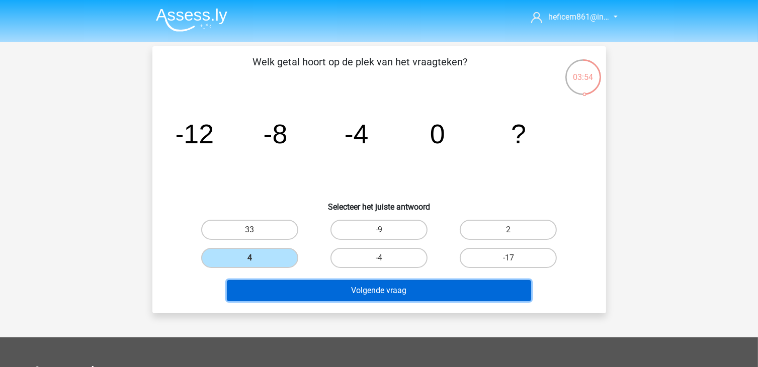
click at [301, 281] on button "Volgende vraag" at bounding box center [379, 290] width 304 height 21
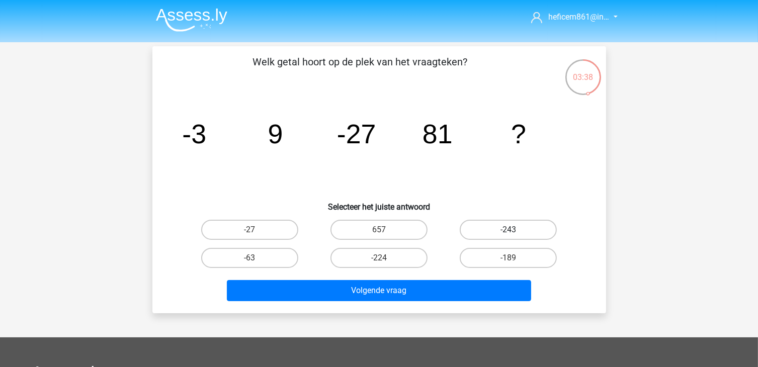
click at [526, 224] on label "-243" at bounding box center [508, 230] width 97 height 20
click at [515, 230] on input "-243" at bounding box center [512, 233] width 7 height 7
radio input "true"
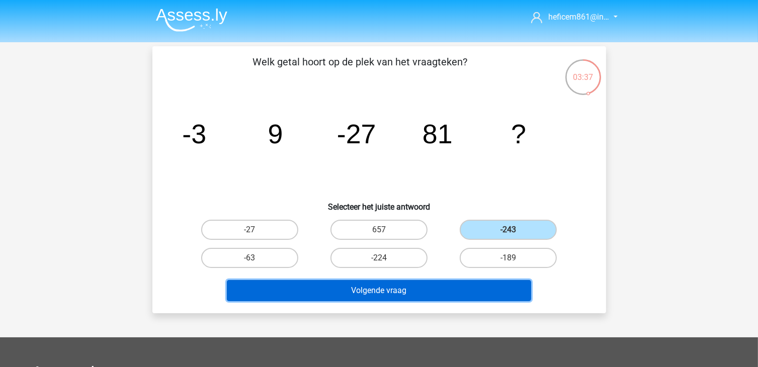
click at [408, 298] on button "Volgende vraag" at bounding box center [379, 290] width 304 height 21
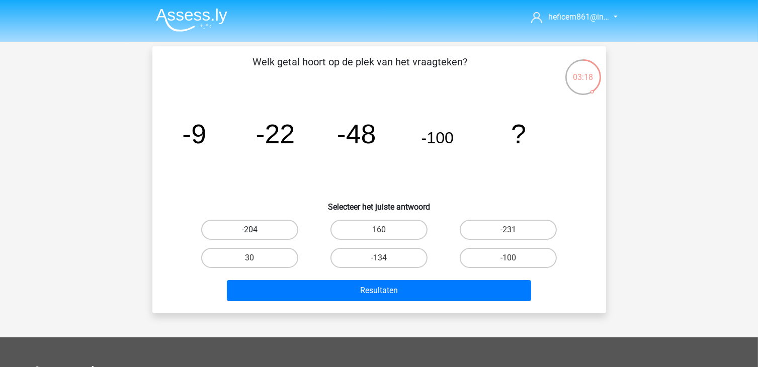
click at [257, 223] on label "-204" at bounding box center [249, 230] width 97 height 20
click at [256, 230] on input "-204" at bounding box center [252, 233] width 7 height 7
radio input "true"
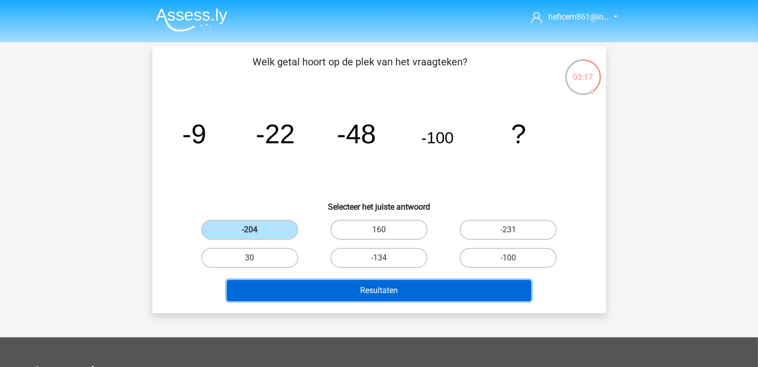
click at [352, 296] on button "Resultaten" at bounding box center [379, 290] width 304 height 21
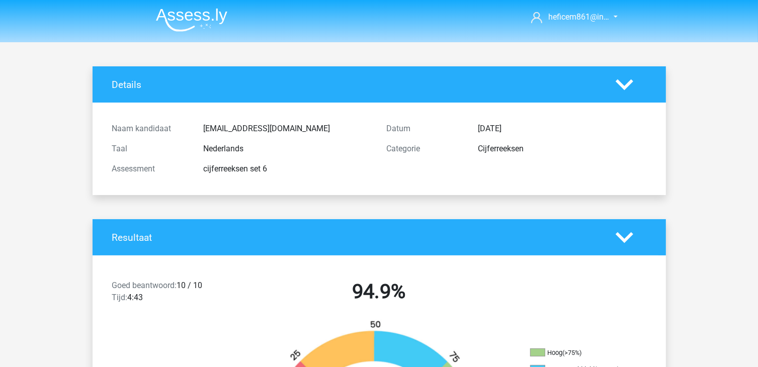
click at [192, 14] on img at bounding box center [191, 20] width 71 height 24
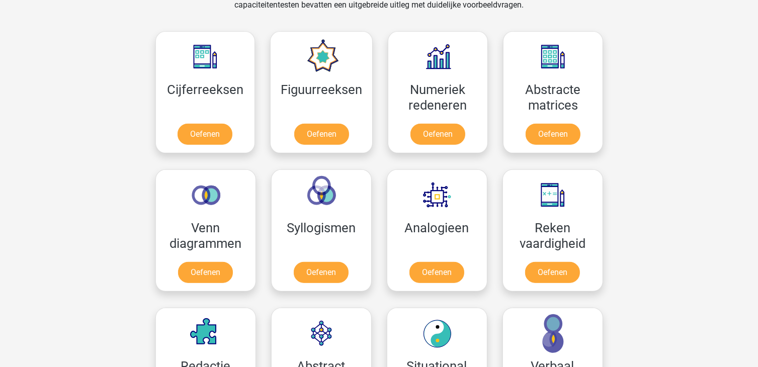
scroll to position [453, 0]
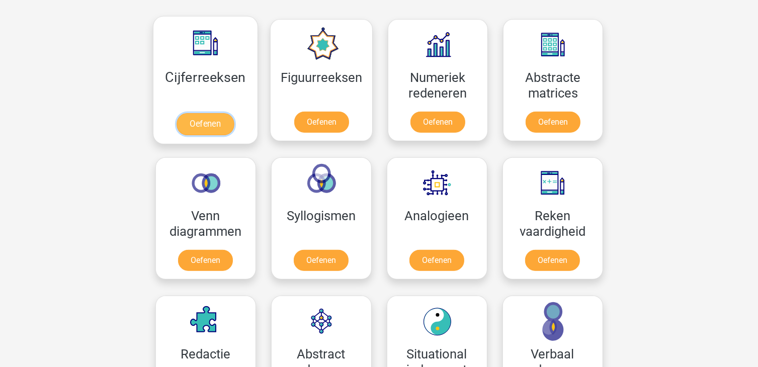
click at [193, 128] on link "Oefenen" at bounding box center [205, 124] width 57 height 22
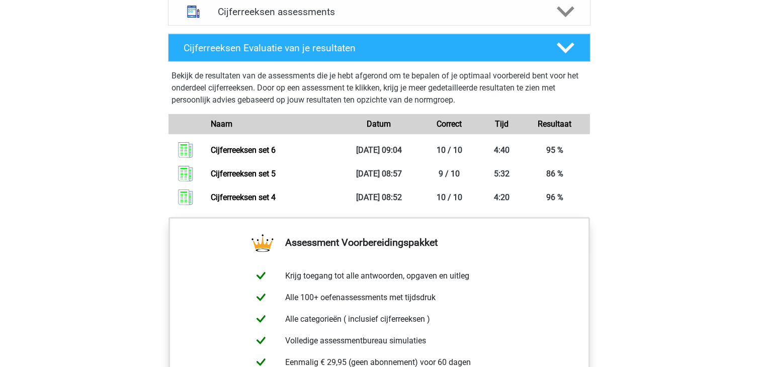
scroll to position [586, 0]
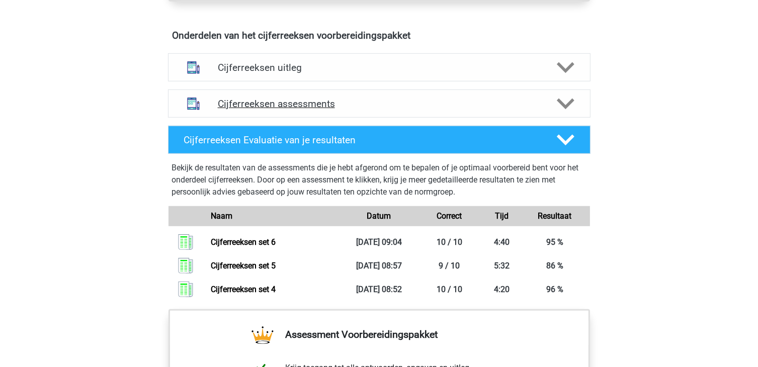
click at [559, 113] on icon at bounding box center [566, 104] width 18 height 18
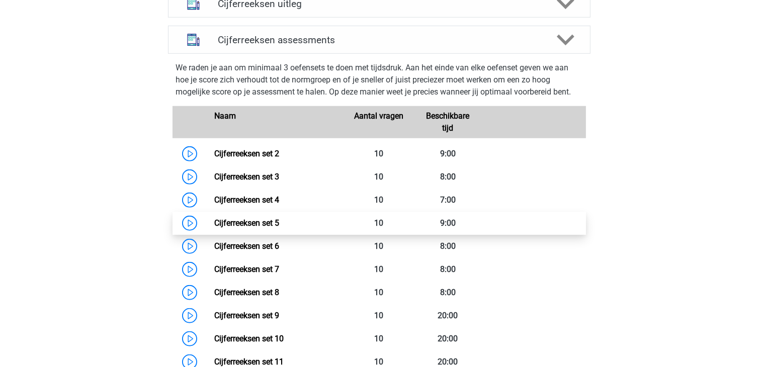
scroll to position [737, 0]
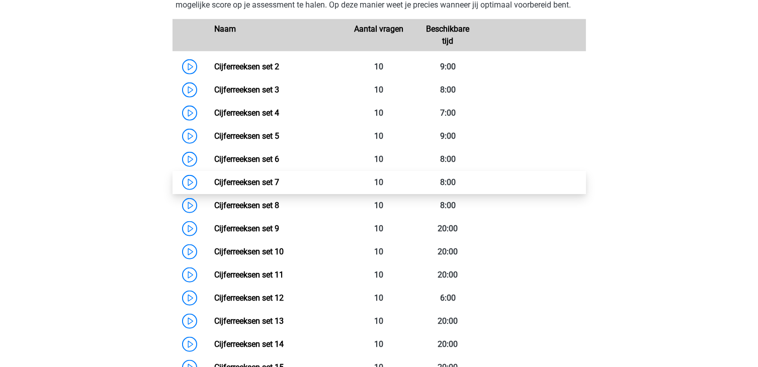
click at [214, 187] on link "Cijferreeksen set 7" at bounding box center [246, 183] width 65 height 10
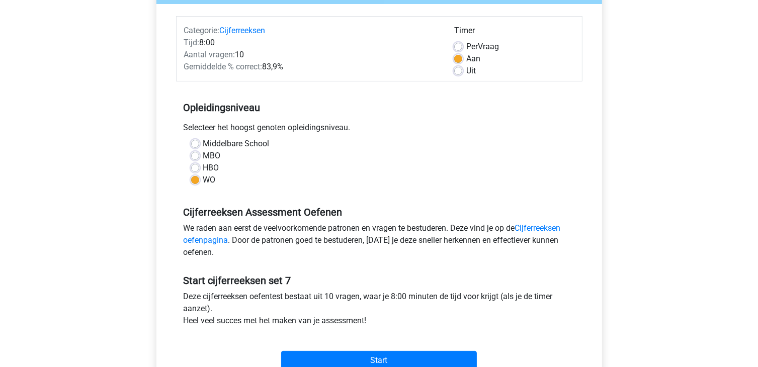
scroll to position [251, 0]
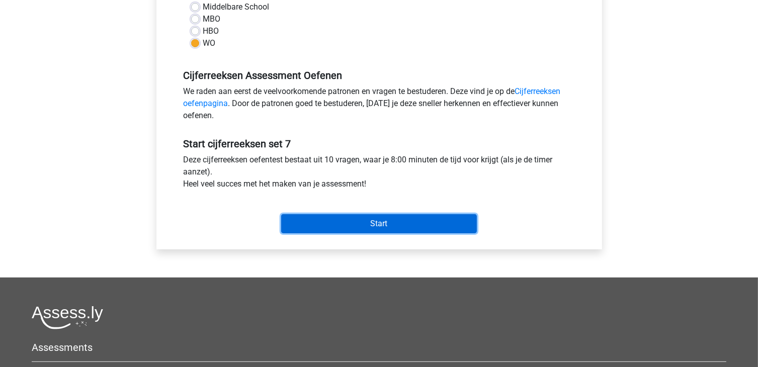
click at [389, 224] on input "Start" at bounding box center [379, 223] width 196 height 19
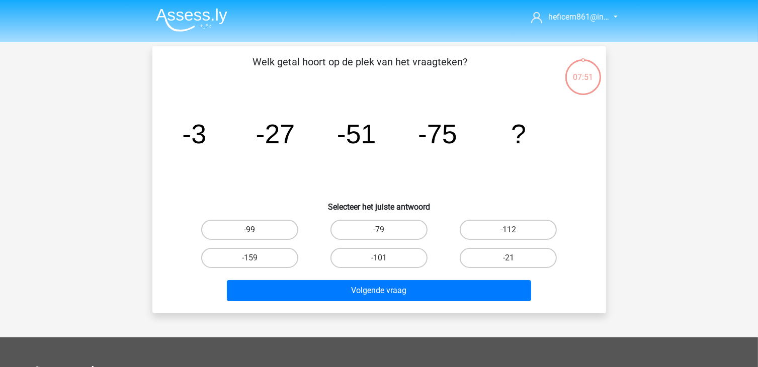
click at [282, 227] on label "-99" at bounding box center [249, 230] width 97 height 20
click at [256, 230] on input "-99" at bounding box center [252, 233] width 7 height 7
radio input "true"
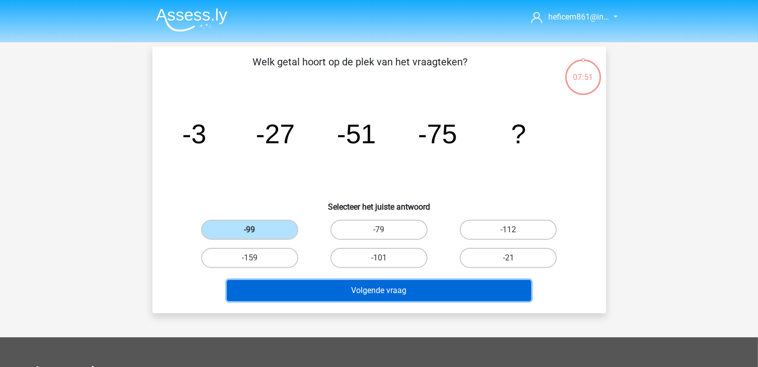
click at [338, 289] on button "Volgende vraag" at bounding box center [379, 290] width 304 height 21
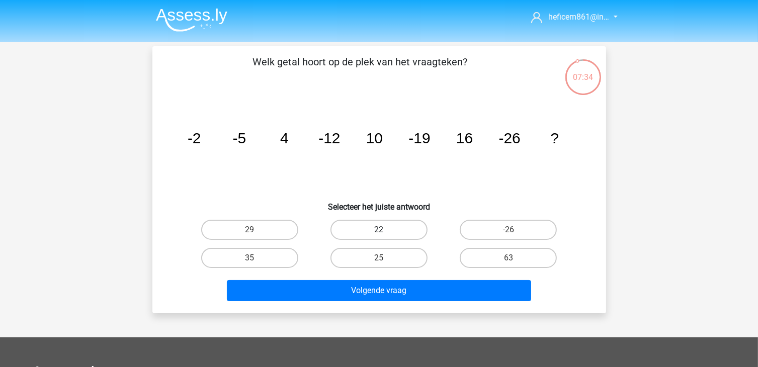
click at [353, 235] on label "22" at bounding box center [378, 230] width 97 height 20
click at [379, 235] on input "22" at bounding box center [382, 233] width 7 height 7
radio input "true"
click at [328, 306] on div "Welk getal hoort op de plek van het vraagteken? image/svg+xml -2 -5 4 -12 10 -1…" at bounding box center [379, 179] width 454 height 267
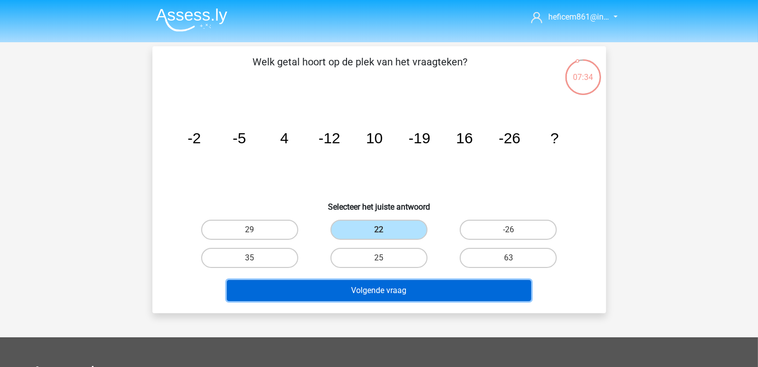
click at [326, 285] on button "Volgende vraag" at bounding box center [379, 290] width 304 height 21
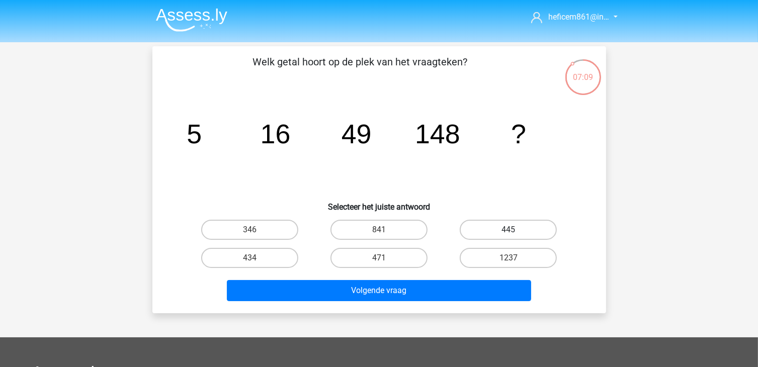
click at [503, 232] on label "445" at bounding box center [508, 230] width 97 height 20
click at [509, 232] on input "445" at bounding box center [512, 233] width 7 height 7
radio input "true"
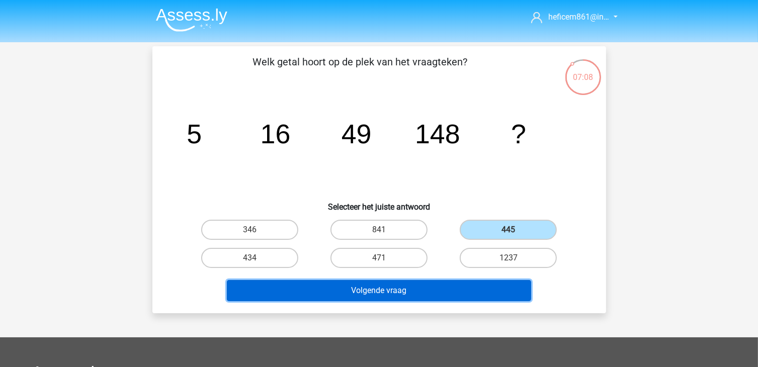
click at [434, 286] on button "Volgende vraag" at bounding box center [379, 290] width 304 height 21
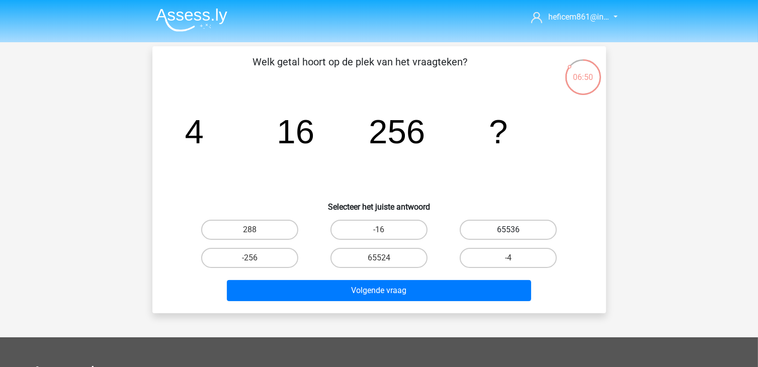
click at [481, 227] on label "65536" at bounding box center [508, 230] width 97 height 20
click at [509, 230] on input "65536" at bounding box center [512, 233] width 7 height 7
radio input "true"
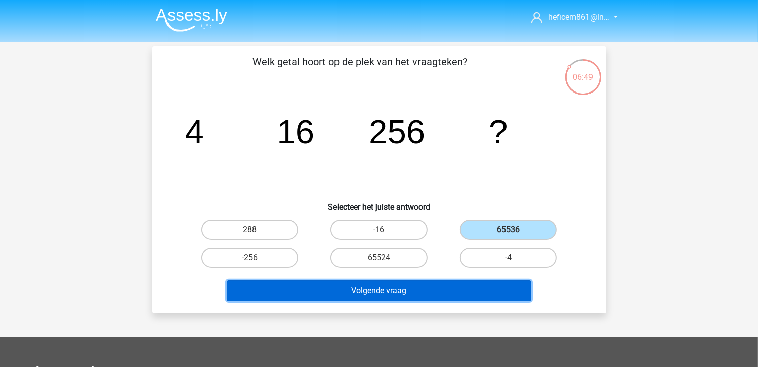
click at [444, 290] on button "Volgende vraag" at bounding box center [379, 290] width 304 height 21
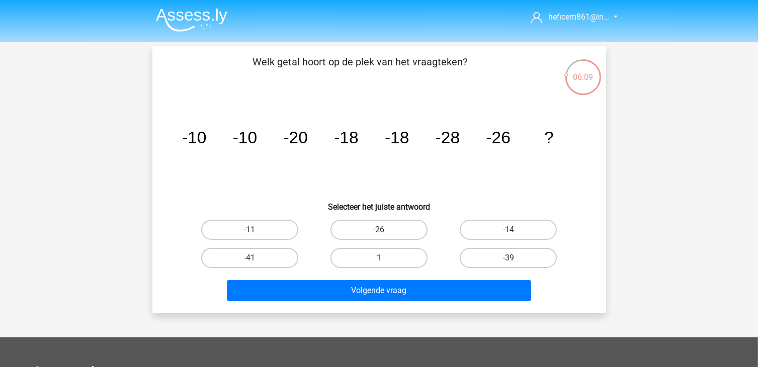
click at [396, 223] on label "-26" at bounding box center [378, 230] width 97 height 20
click at [385, 230] on input "-26" at bounding box center [382, 233] width 7 height 7
radio input "true"
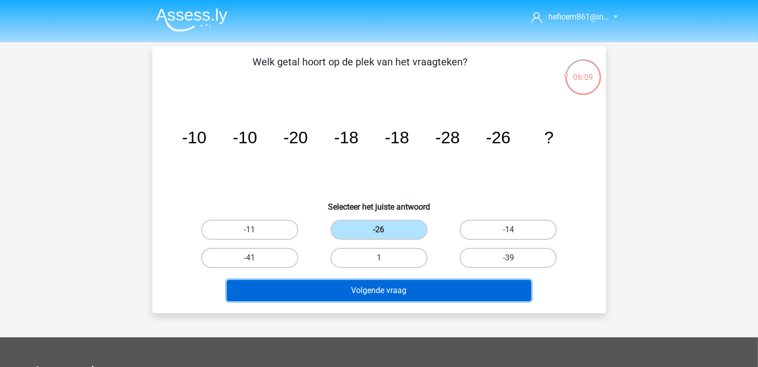
click at [407, 297] on button "Volgende vraag" at bounding box center [379, 290] width 304 height 21
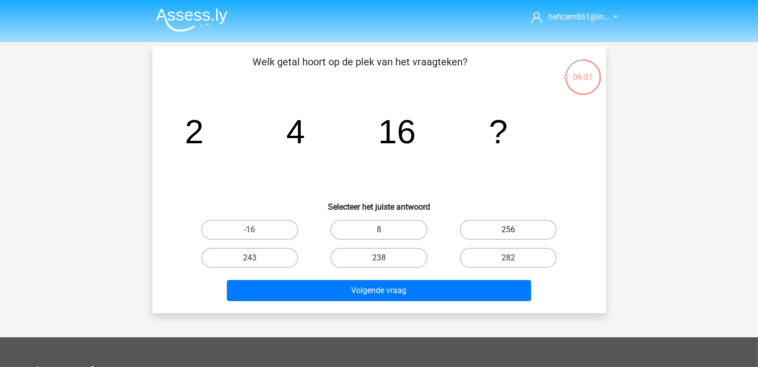
click at [499, 231] on label "256" at bounding box center [508, 230] width 97 height 20
click at [509, 231] on input "256" at bounding box center [512, 233] width 7 height 7
radio input "true"
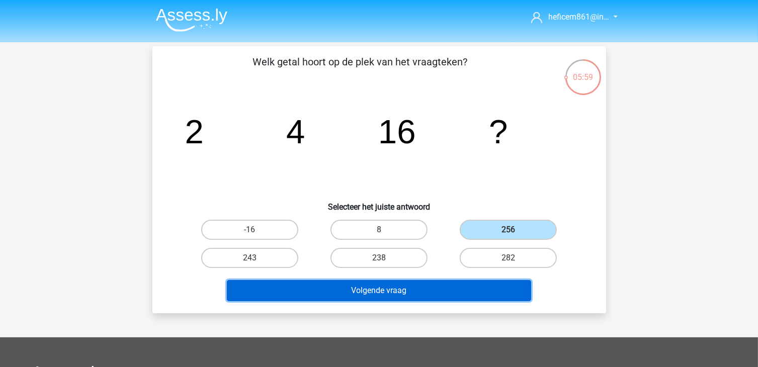
click at [470, 290] on button "Volgende vraag" at bounding box center [379, 290] width 304 height 21
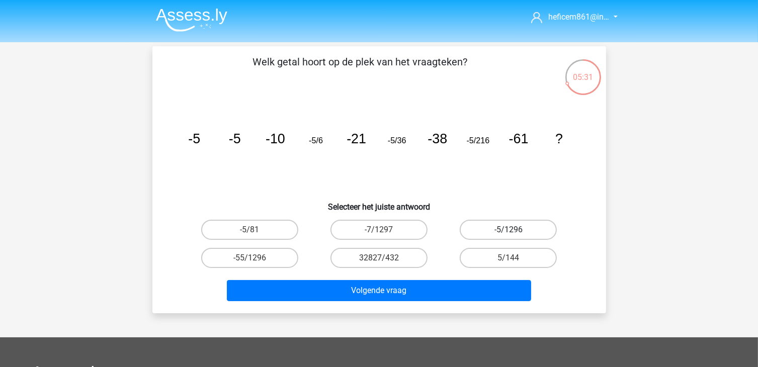
click at [485, 231] on label "-5/1296" at bounding box center [508, 230] width 97 height 20
click at [509, 231] on input "-5/1296" at bounding box center [512, 233] width 7 height 7
radio input "true"
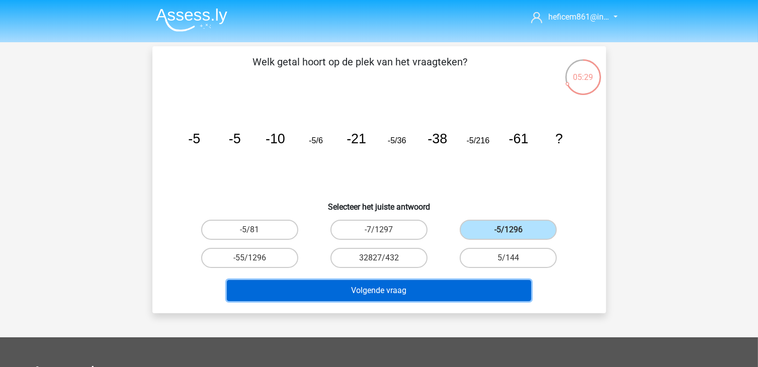
click at [443, 289] on button "Volgende vraag" at bounding box center [379, 290] width 304 height 21
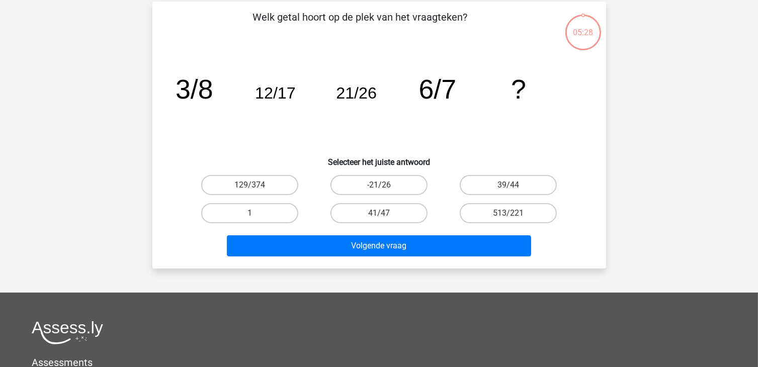
scroll to position [46, 0]
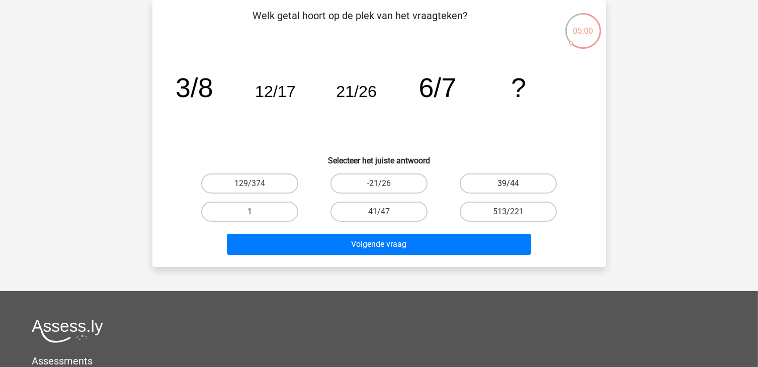
click at [529, 180] on label "39/44" at bounding box center [508, 184] width 97 height 20
click at [515, 184] on input "39/44" at bounding box center [512, 187] width 7 height 7
radio input "true"
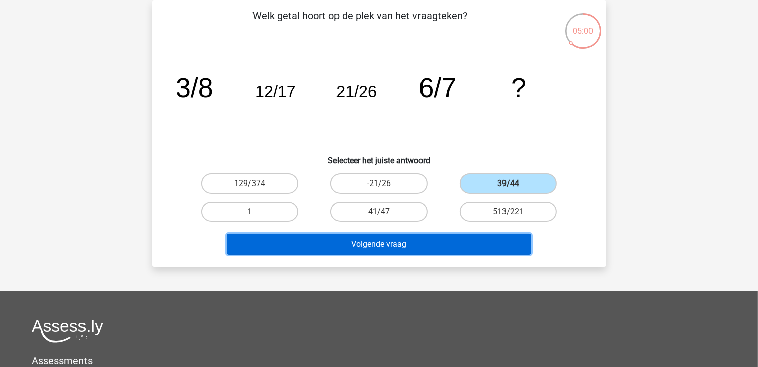
click at [443, 242] on button "Volgende vraag" at bounding box center [379, 244] width 304 height 21
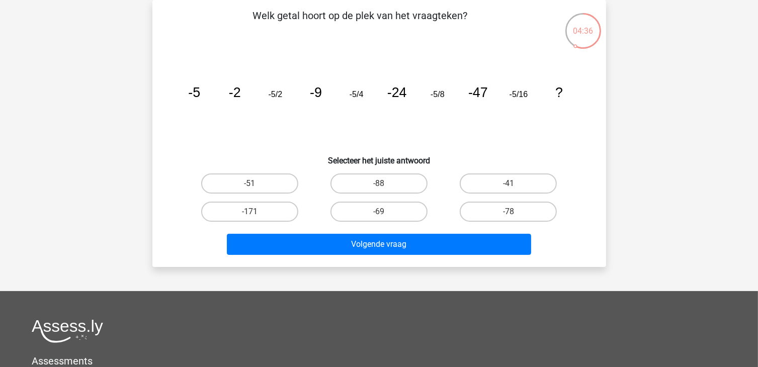
click at [505, 222] on div "-78" at bounding box center [508, 212] width 129 height 28
click at [503, 219] on label "-78" at bounding box center [508, 212] width 97 height 20
click at [509, 218] on input "-78" at bounding box center [512, 215] width 7 height 7
radio input "true"
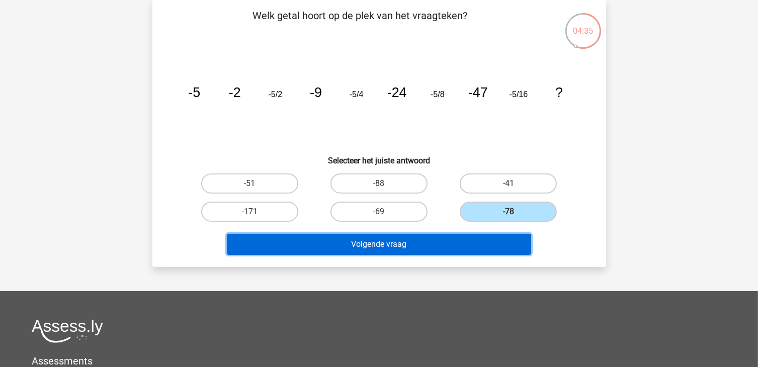
click at [452, 251] on button "Volgende vraag" at bounding box center [379, 244] width 304 height 21
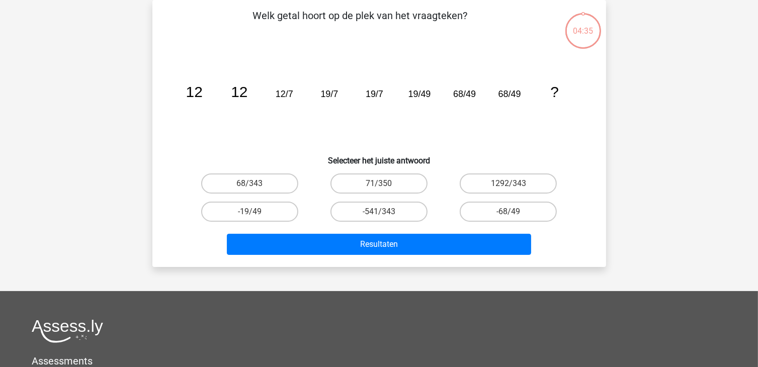
scroll to position [0, 0]
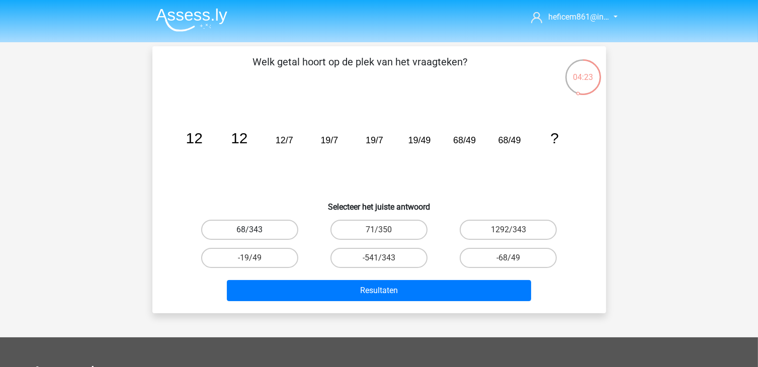
click at [279, 226] on label "68/343" at bounding box center [249, 230] width 97 height 20
click at [256, 230] on input "68/343" at bounding box center [252, 233] width 7 height 7
radio input "true"
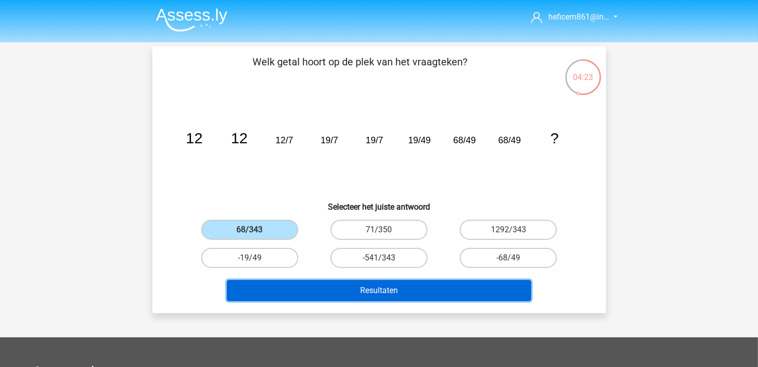
click at [340, 283] on button "Resultaten" at bounding box center [379, 290] width 304 height 21
